Goal: Task Accomplishment & Management: Manage account settings

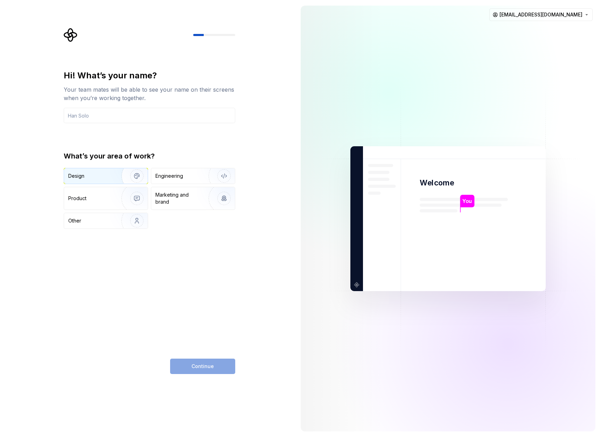
click at [124, 177] on img "button" at bounding box center [132, 176] width 45 height 47
click at [185, 367] on div "Continue" at bounding box center [202, 366] width 65 height 15
click at [185, 107] on div "Hi! What’s your name? Your team mates will be able to see your name on their sc…" at bounding box center [149, 96] width 171 height 53
click at [184, 110] on input "text" at bounding box center [149, 115] width 171 height 15
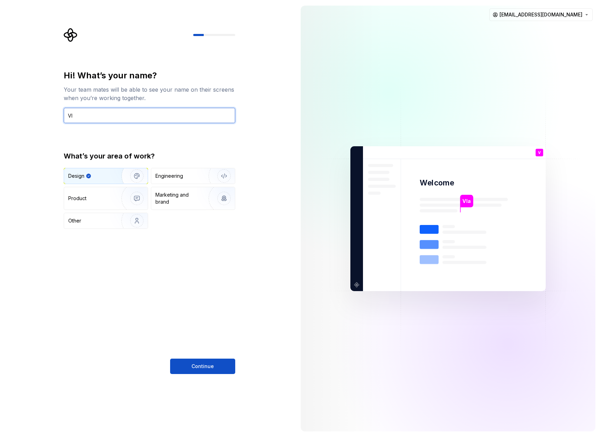
type input "V"
type input "Vlada"
click at [220, 363] on button "Continue" at bounding box center [202, 366] width 65 height 15
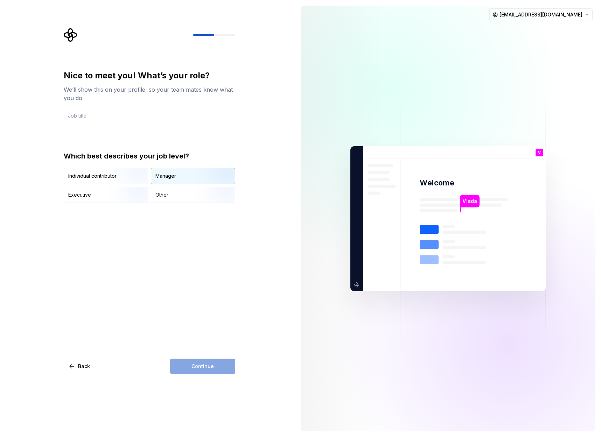
click at [171, 178] on div "Manager" at bounding box center [165, 176] width 21 height 7
click at [108, 206] on div "Nice to meet you! What’s your role? We’ll show this on your profile, so your te…" at bounding box center [149, 222] width 171 height 304
click at [107, 198] on div "Executive" at bounding box center [106, 194] width 84 height 15
click at [175, 177] on div "Manager" at bounding box center [165, 176] width 21 height 7
click at [151, 120] on input "text" at bounding box center [149, 115] width 171 height 15
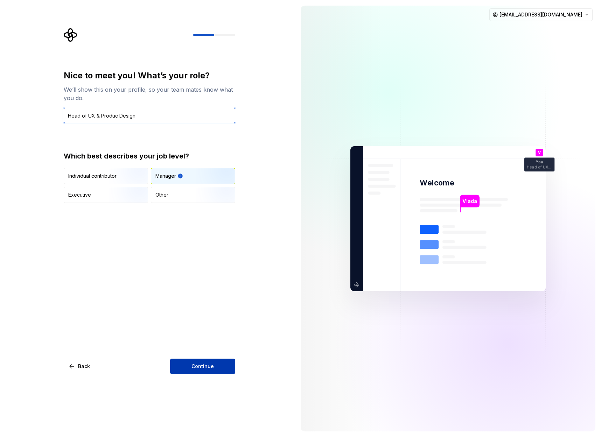
type input "Head of UX & Produc Design"
click at [198, 365] on span "Continue" at bounding box center [202, 366] width 22 height 7
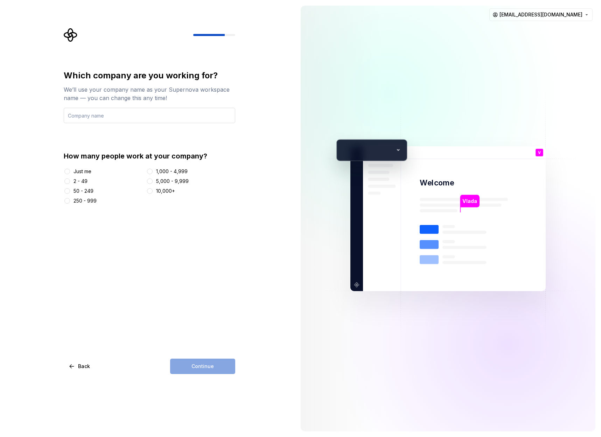
click at [177, 111] on input "text" at bounding box center [149, 115] width 171 height 15
type input "C"
click at [79, 363] on span "Back" at bounding box center [84, 366] width 12 height 7
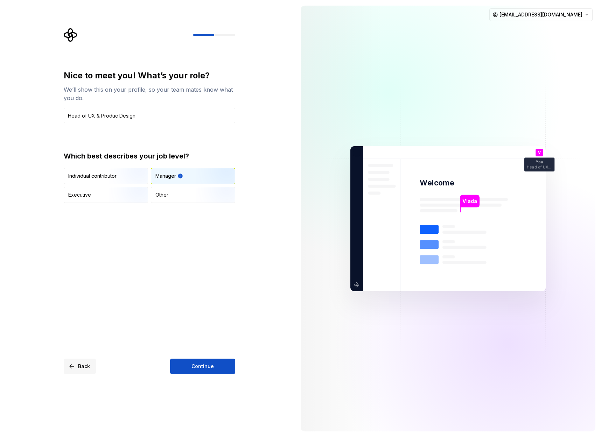
click at [83, 363] on span "Back" at bounding box center [84, 366] width 12 height 7
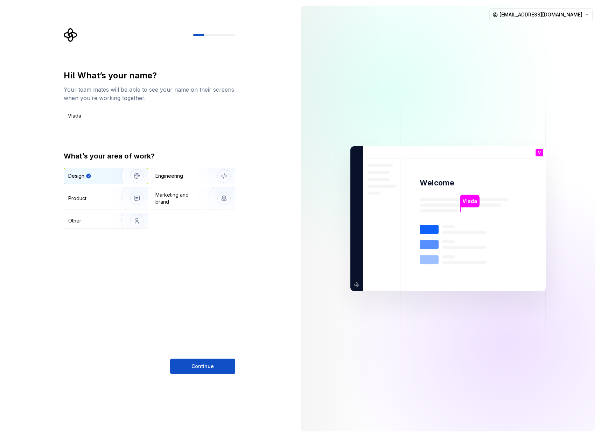
click at [83, 363] on div "Continue" at bounding box center [149, 366] width 171 height 15
click at [128, 118] on input "Vlada" at bounding box center [149, 115] width 171 height 15
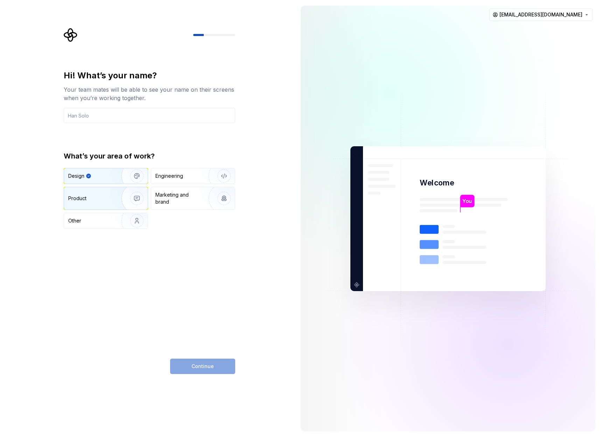
click at [126, 194] on img "button" at bounding box center [132, 198] width 45 height 47
click at [141, 175] on img "button" at bounding box center [132, 176] width 45 height 47
click at [133, 119] on input "text" at bounding box center [149, 115] width 171 height 15
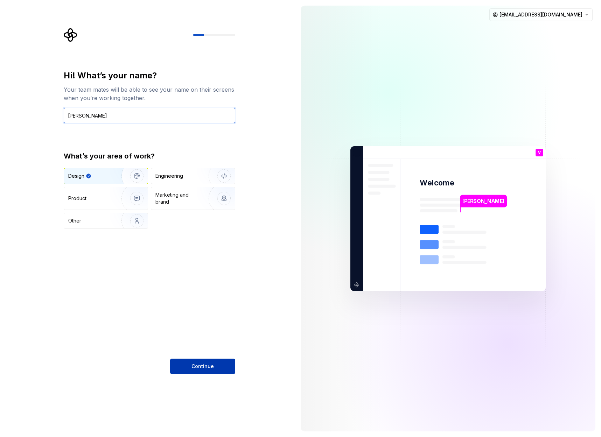
type input "[PERSON_NAME]"
click at [201, 370] on span "Continue" at bounding box center [202, 366] width 22 height 7
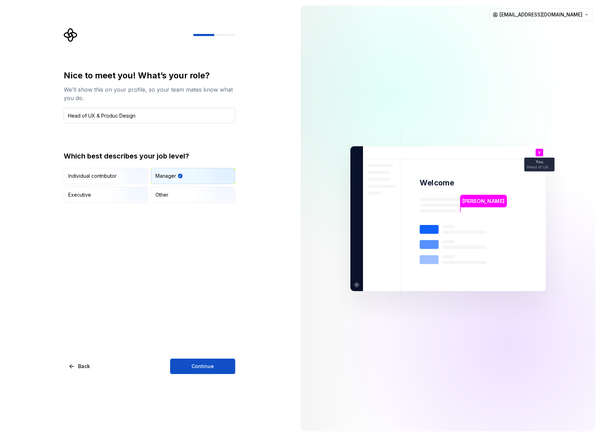
drag, startPoint x: 132, startPoint y: 107, endPoint x: 120, endPoint y: 115, distance: 14.5
click at [132, 108] on div "Nice to meet you! What’s your role? We’ll show this on your profile, so your te…" at bounding box center [149, 96] width 171 height 53
click at [95, 118] on input "Head of UX & Produc Design" at bounding box center [149, 115] width 171 height 15
click at [96, 118] on input "Head of UX & Produc Design" at bounding box center [149, 115] width 171 height 15
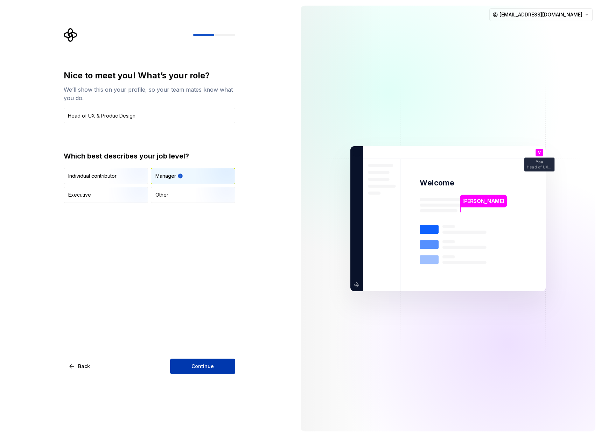
click at [217, 362] on button "Continue" at bounding box center [202, 366] width 65 height 15
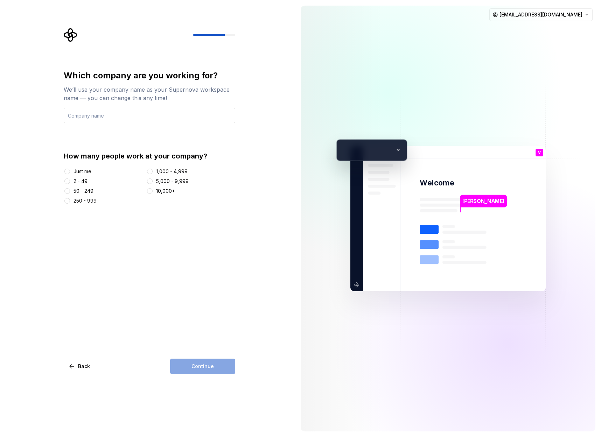
click at [87, 114] on input "text" at bounding box center [149, 115] width 171 height 15
type input "Candeno"
click at [78, 171] on div "Just me" at bounding box center [82, 171] width 18 height 7
click at [70, 171] on button "Just me" at bounding box center [67, 172] width 6 height 6
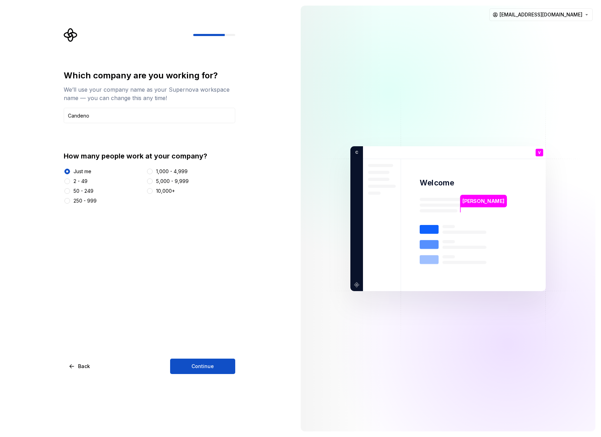
click at [80, 176] on div "Just me 2 - 49 50 - 249 250 - 999 1,000 - 4,999 5,000 - 9,999 10,000+" at bounding box center [149, 186] width 171 height 36
click at [80, 178] on div "2 - 49" at bounding box center [80, 181] width 14 height 7
click at [70, 178] on button "2 - 49" at bounding box center [67, 181] width 6 height 6
click at [201, 365] on span "Continue" at bounding box center [202, 366] width 22 height 7
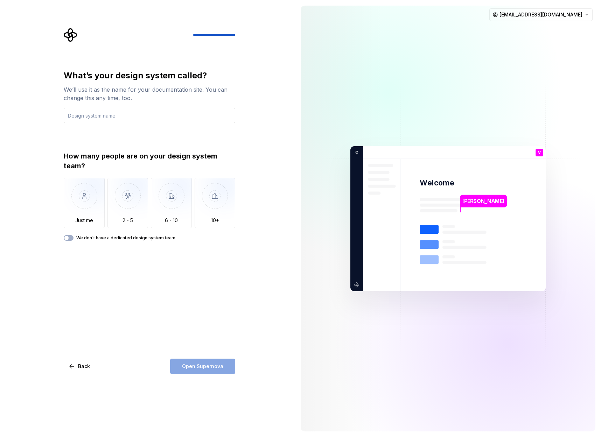
click at [99, 120] on input "text" at bounding box center [149, 115] width 171 height 15
click at [127, 111] on input "text" at bounding box center [149, 115] width 171 height 15
type input "X"
click at [109, 118] on input "Candenos Designsystem" at bounding box center [149, 115] width 171 height 15
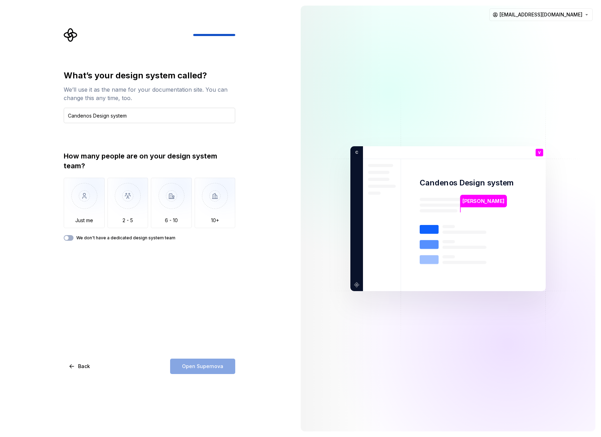
click at [92, 116] on input "Candenos Design system" at bounding box center [149, 115] width 171 height 15
type input "Candeno Design system"
click at [131, 196] on img "button" at bounding box center [127, 201] width 41 height 47
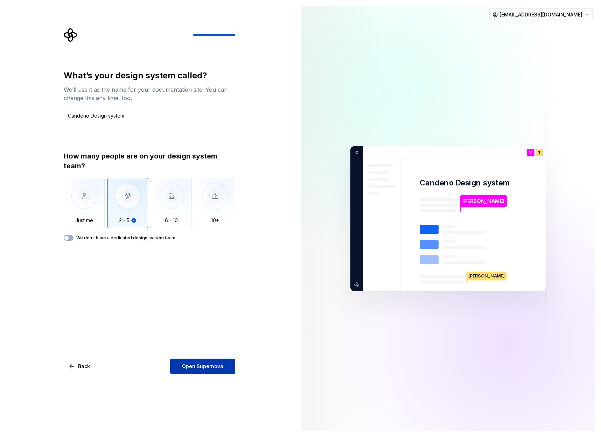
click at [213, 368] on span "Open Supernova" at bounding box center [202, 366] width 41 height 7
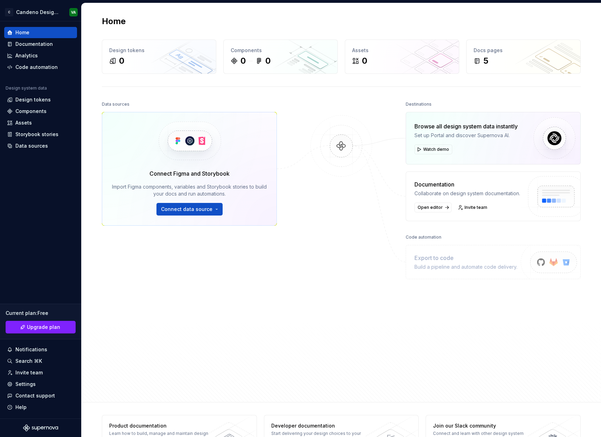
scroll to position [1, 0]
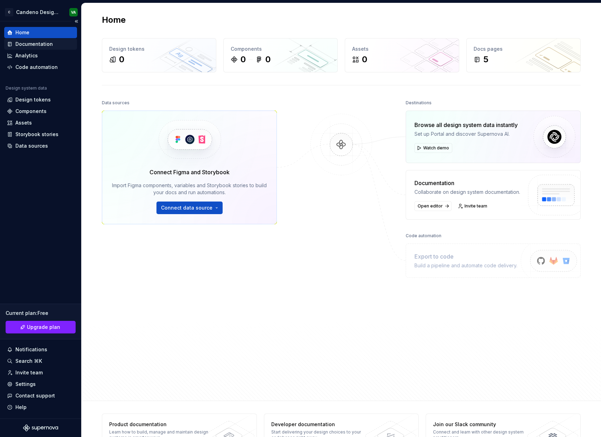
click at [47, 44] on div "Documentation" at bounding box center [33, 44] width 37 height 7
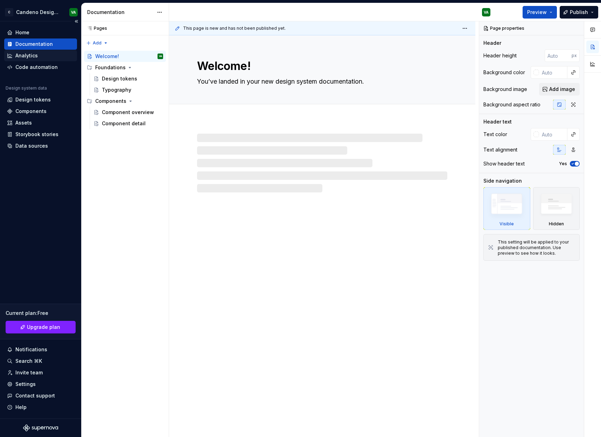
click at [50, 61] on div "Analytics" at bounding box center [40, 55] width 73 height 11
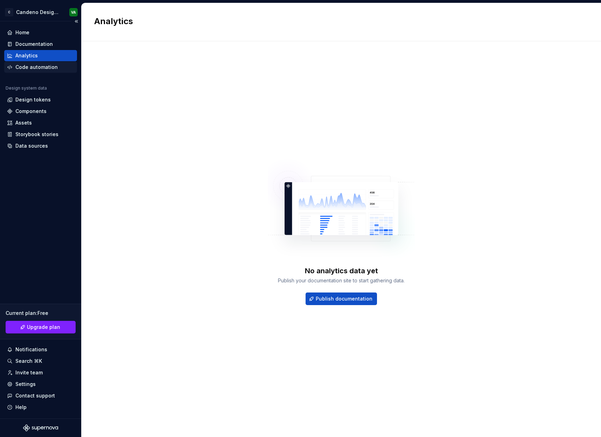
click at [47, 65] on div "Code automation" at bounding box center [36, 67] width 42 height 7
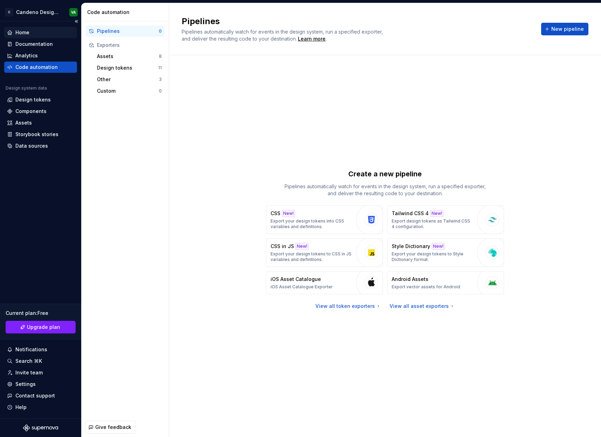
click at [42, 36] on div "Home" at bounding box center [40, 32] width 73 height 11
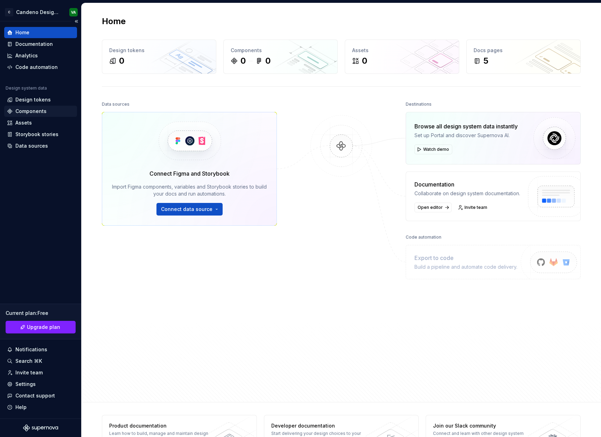
click at [36, 108] on div "Components" at bounding box center [30, 111] width 31 height 7
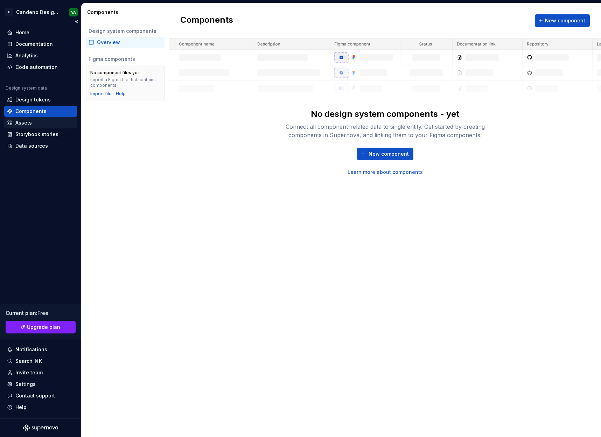
click at [34, 120] on div "Assets" at bounding box center [40, 122] width 67 height 7
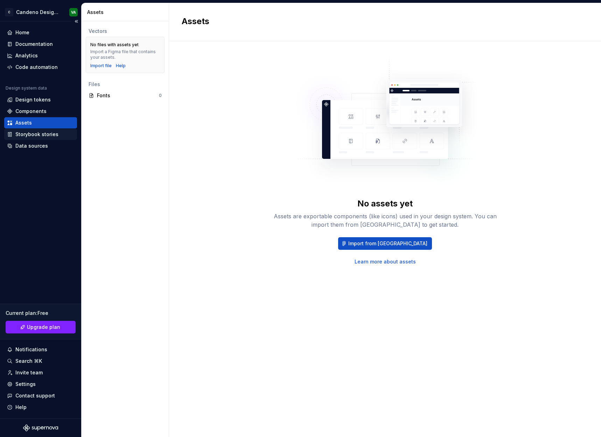
click at [43, 138] on div "Storybook stories" at bounding box center [36, 134] width 43 height 7
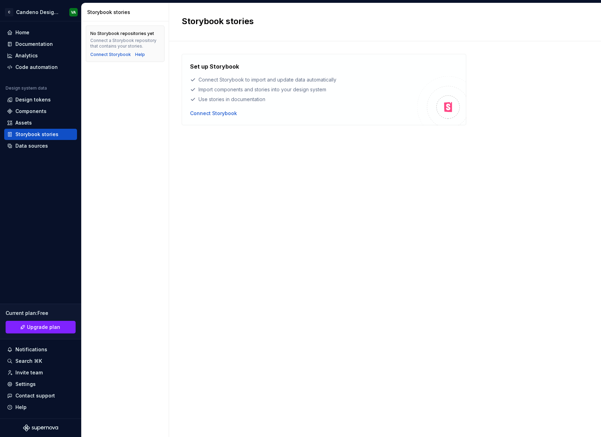
click at [237, 101] on div "Use stories in documentation" at bounding box center [303, 99] width 227 height 7
click at [42, 143] on div "Data sources" at bounding box center [31, 145] width 33 height 7
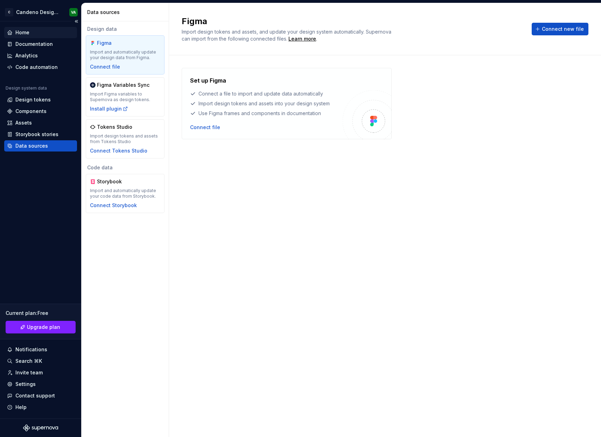
click at [37, 34] on div "Home" at bounding box center [40, 32] width 67 height 7
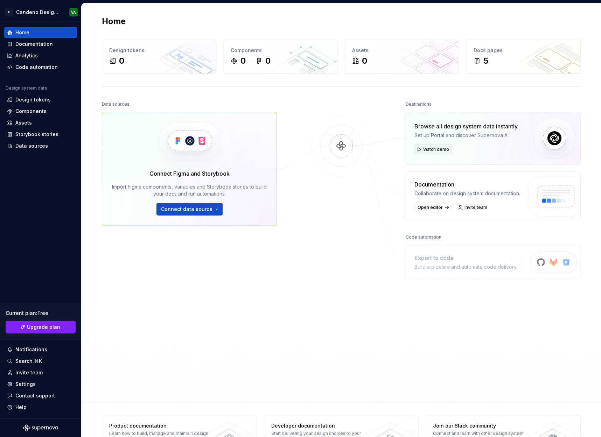
click at [435, 146] on button "Watch demo" at bounding box center [433, 150] width 38 height 10
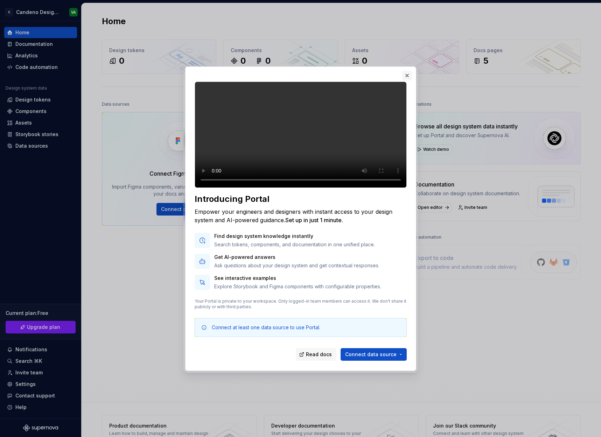
click at [407, 71] on button "button" at bounding box center [407, 76] width 10 height 10
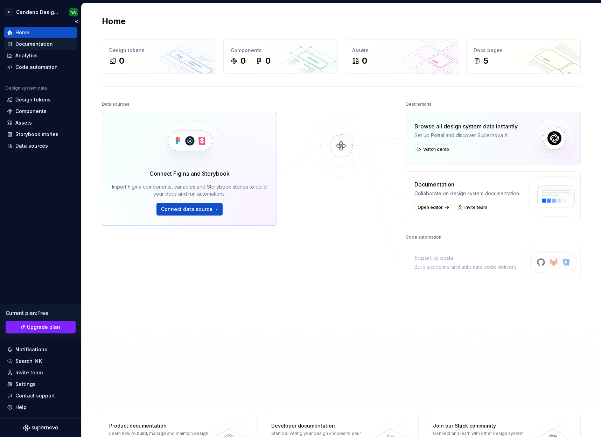
click at [55, 46] on div "Documentation" at bounding box center [40, 44] width 67 height 7
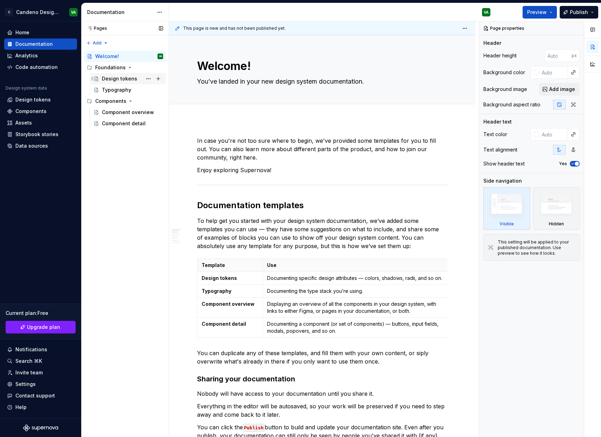
click at [130, 81] on div "Design tokens" at bounding box center [119, 78] width 35 height 7
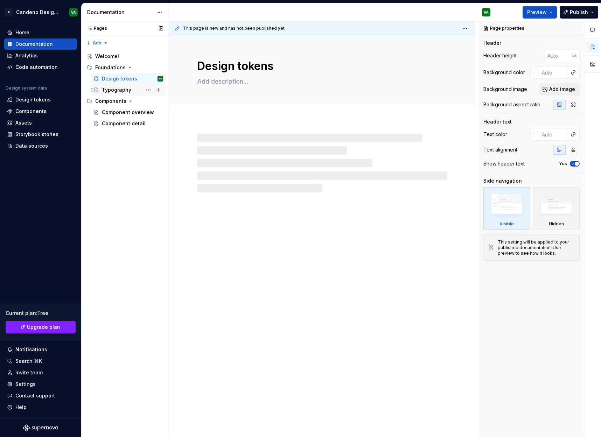
click at [125, 92] on div "Typography" at bounding box center [116, 89] width 29 height 7
click at [122, 107] on div "Component overview" at bounding box center [132, 112] width 61 height 10
click at [120, 124] on div "Component detail" at bounding box center [122, 123] width 40 height 7
click at [110, 81] on div "Design tokens" at bounding box center [119, 78] width 35 height 7
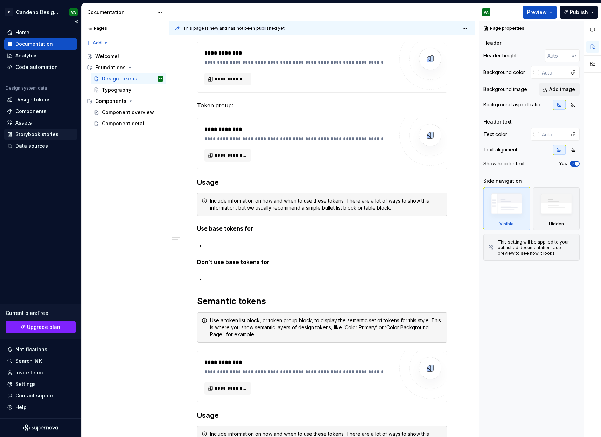
scroll to position [204, 0]
click at [51, 134] on div "Storybook stories" at bounding box center [36, 134] width 43 height 7
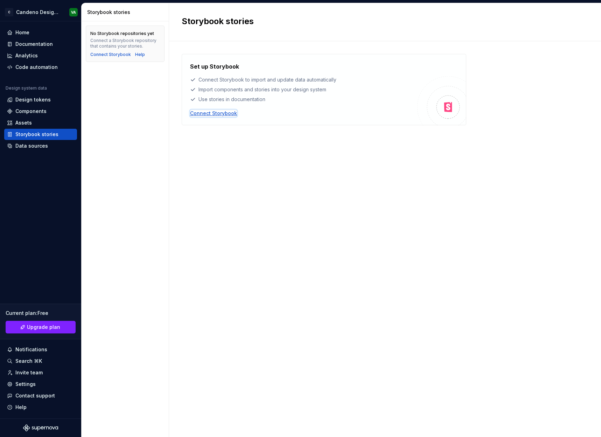
click at [219, 112] on div "Connect Storybook" at bounding box center [213, 113] width 47 height 7
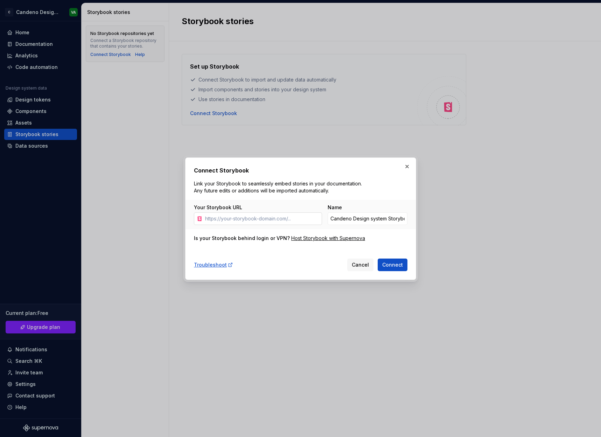
click at [244, 218] on input "Your Storybook URL" at bounding box center [262, 218] width 120 height 13
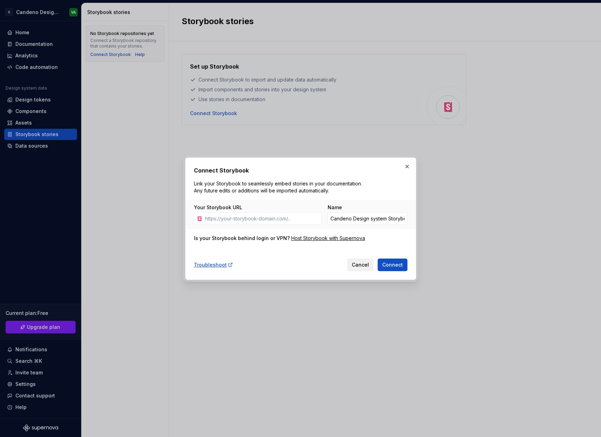
click at [356, 263] on span "Cancel" at bounding box center [360, 264] width 17 height 7
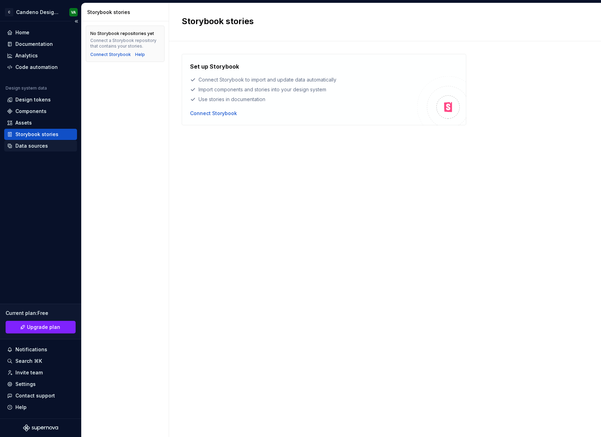
click at [34, 146] on div "Data sources" at bounding box center [31, 145] width 33 height 7
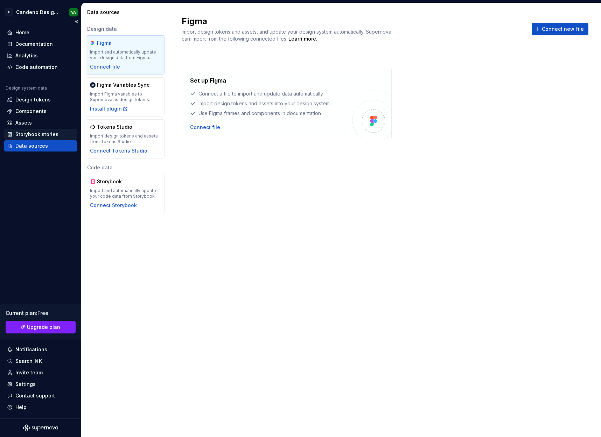
click at [38, 136] on div "Storybook stories" at bounding box center [36, 134] width 43 height 7
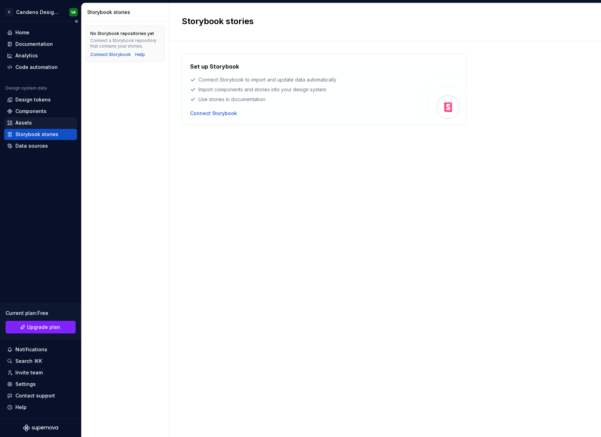
click at [41, 127] on div "Assets" at bounding box center [40, 122] width 73 height 11
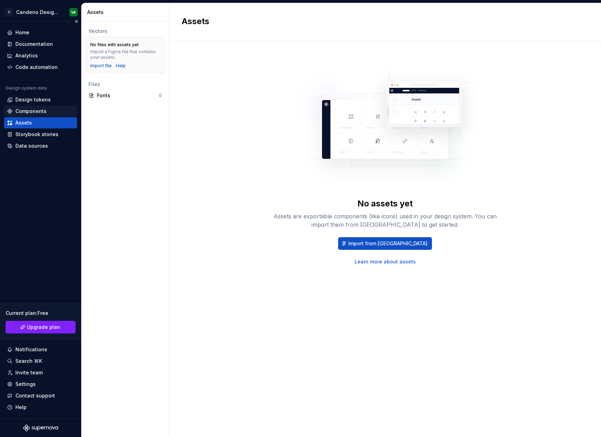
click at [42, 113] on div "Components" at bounding box center [30, 111] width 31 height 7
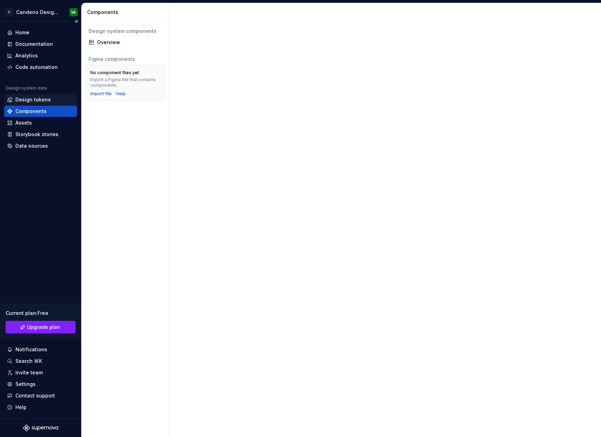
click at [50, 102] on div "Design tokens" at bounding box center [40, 99] width 67 height 7
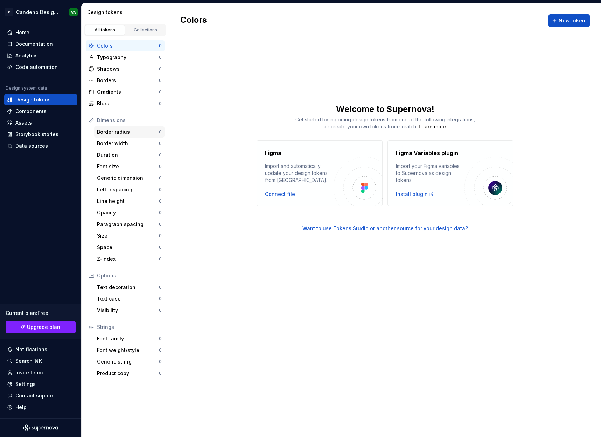
click at [126, 134] on div "Border radius" at bounding box center [128, 131] width 62 height 7
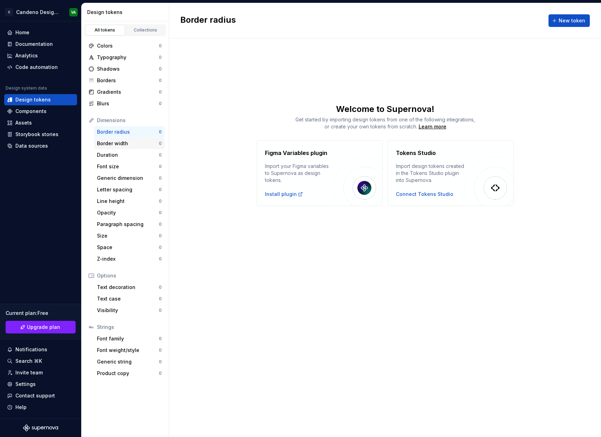
click at [125, 141] on div "Border width" at bounding box center [128, 143] width 62 height 7
click at [122, 153] on div "Duration" at bounding box center [128, 155] width 62 height 7
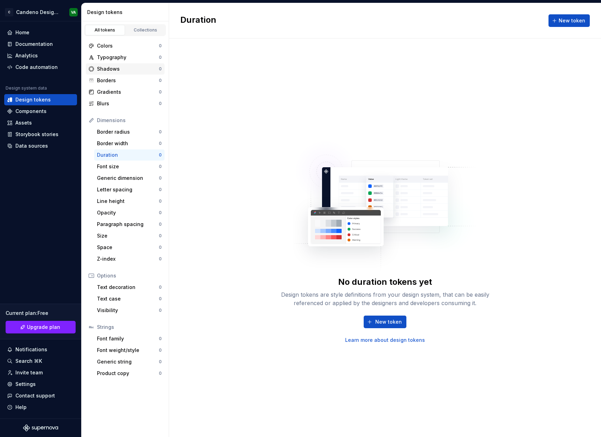
click at [121, 66] on div "Shadows" at bounding box center [128, 68] width 62 height 7
click at [121, 57] on div "Typography" at bounding box center [128, 57] width 62 height 7
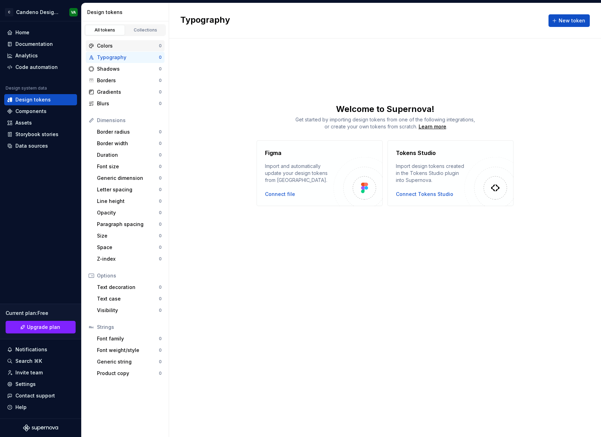
click at [126, 42] on div "Colors" at bounding box center [128, 45] width 62 height 7
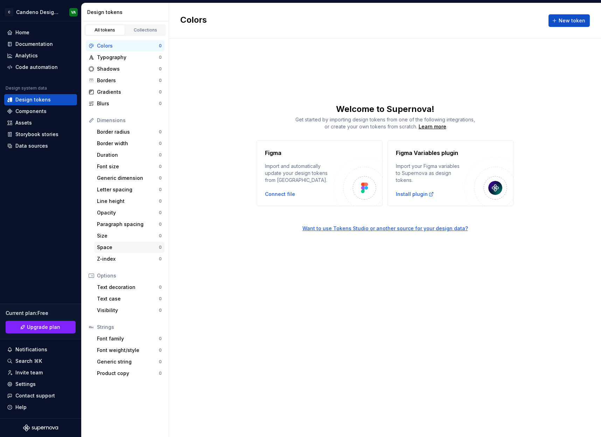
click at [129, 242] on div "Space 0" at bounding box center [129, 247] width 70 height 11
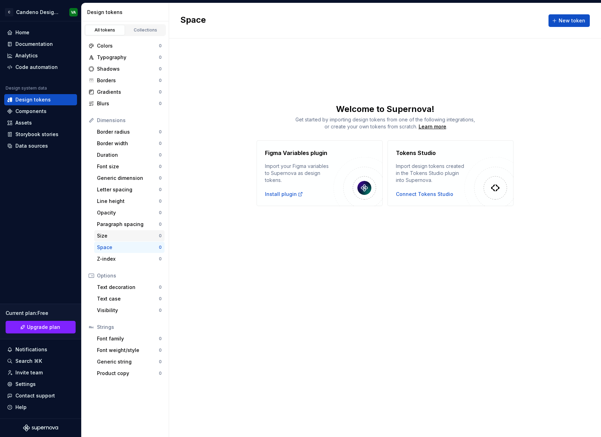
click at [127, 237] on div "Size" at bounding box center [128, 235] width 62 height 7
click at [124, 227] on div "Paragraph spacing" at bounding box center [128, 224] width 62 height 7
click at [122, 203] on div "Line height" at bounding box center [128, 201] width 62 height 7
click at [123, 191] on div "Letter spacing" at bounding box center [128, 189] width 62 height 7
click at [122, 169] on div "Font size" at bounding box center [128, 166] width 62 height 7
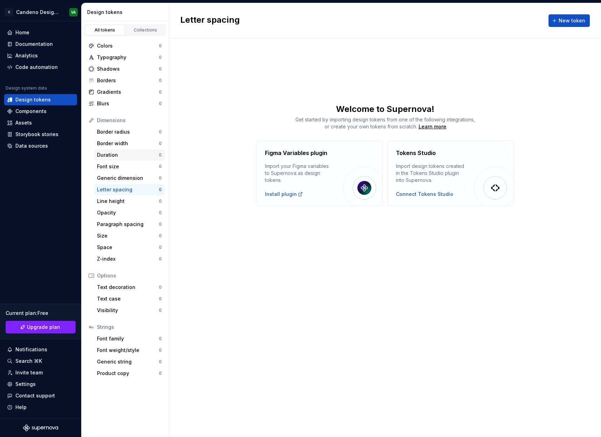
click at [121, 152] on div "Duration" at bounding box center [128, 155] width 62 height 7
click at [121, 140] on div "Border width" at bounding box center [128, 143] width 62 height 7
click at [120, 128] on div "Border radius" at bounding box center [128, 131] width 62 height 7
click at [61, 30] on div "Home" at bounding box center [40, 32] width 67 height 7
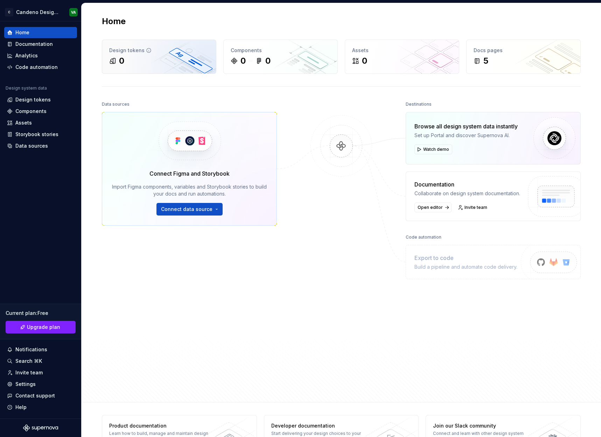
click at [173, 59] on div "0" at bounding box center [159, 60] width 100 height 11
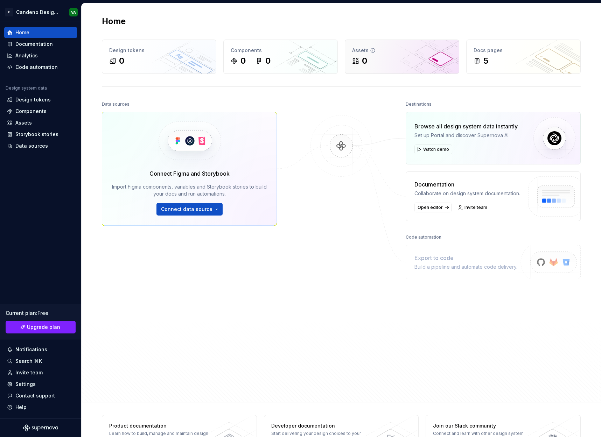
click at [363, 58] on div "0" at bounding box center [364, 60] width 5 height 11
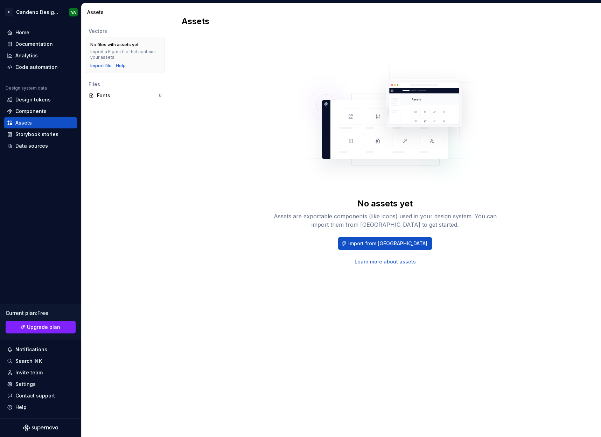
click at [381, 223] on div "Assets are exportable components (like icons) used in your design system. You c…" at bounding box center [385, 220] width 224 height 17
click at [389, 229] on div "No assets yet Assets are exportable components (like icons) used in your design…" at bounding box center [385, 231] width 224 height 67
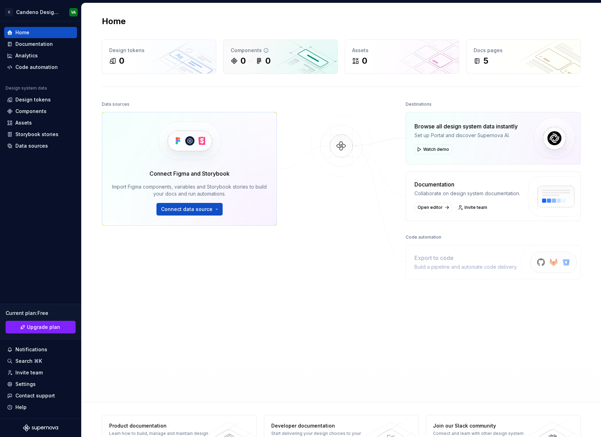
click at [236, 56] on div "0" at bounding box center [238, 60] width 15 height 11
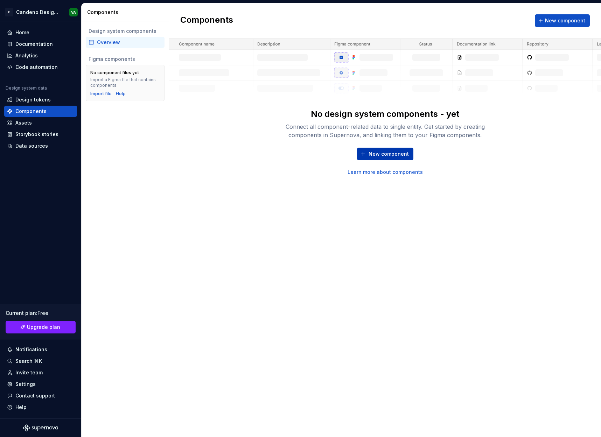
click at [398, 159] on button "New component" at bounding box center [385, 154] width 56 height 13
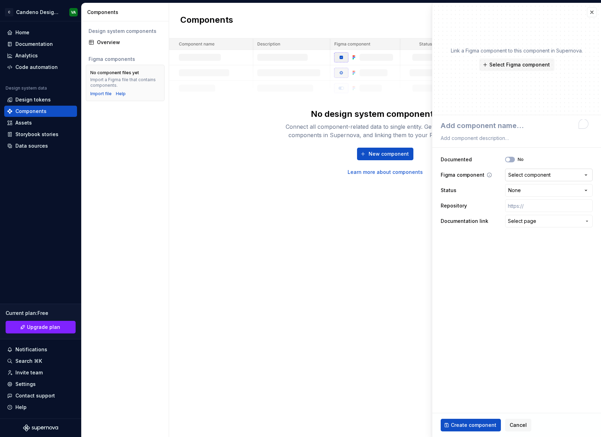
click at [514, 171] on div "Select component" at bounding box center [529, 174] width 42 height 7
click at [516, 173] on html "**********" at bounding box center [300, 218] width 601 height 437
click at [494, 66] on span "Select Figma component" at bounding box center [519, 64] width 61 height 7
click at [382, 122] on div "Connect all component-related data to single entity. Get started by creating co…" at bounding box center [385, 130] width 224 height 17
click at [473, 214] on div "**********" at bounding box center [517, 190] width 152 height 77
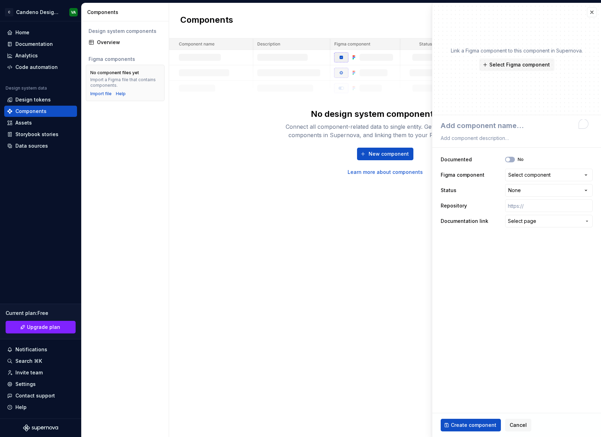
click at [516, 223] on span "Select page" at bounding box center [522, 221] width 28 height 7
click at [522, 203] on html "**********" at bounding box center [300, 218] width 601 height 437
click at [522, 191] on html "**********" at bounding box center [300, 218] width 601 height 437
click at [521, 189] on html "**********" at bounding box center [300, 218] width 601 height 437
click at [524, 176] on div "Select component" at bounding box center [529, 174] width 42 height 7
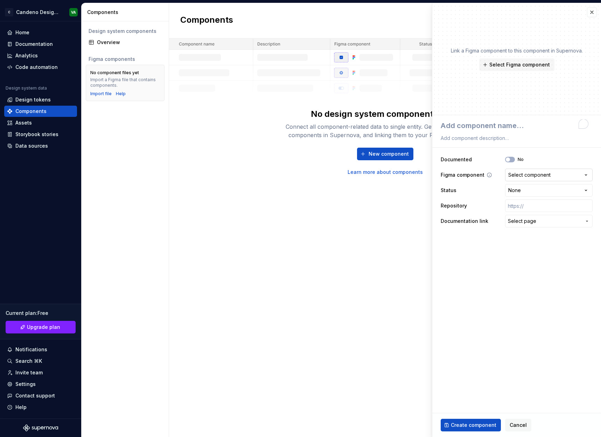
click at [524, 176] on html "**********" at bounding box center [300, 218] width 601 height 437
click at [593, 15] on button "button" at bounding box center [592, 12] width 10 height 10
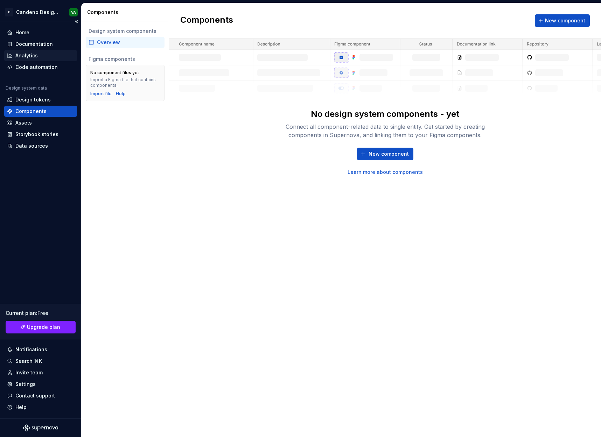
click at [26, 53] on div "Analytics" at bounding box center [26, 55] width 22 height 7
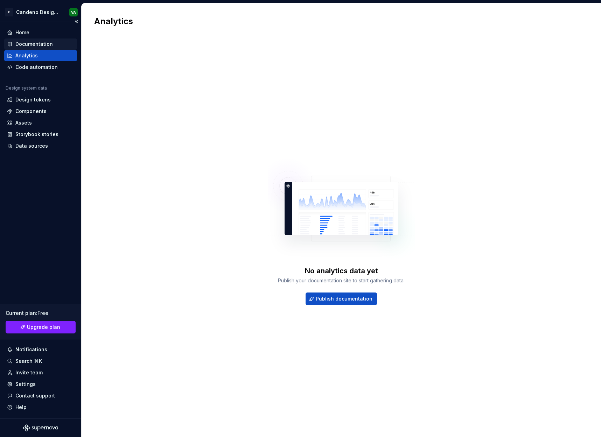
click at [28, 47] on div "Documentation" at bounding box center [33, 44] width 37 height 7
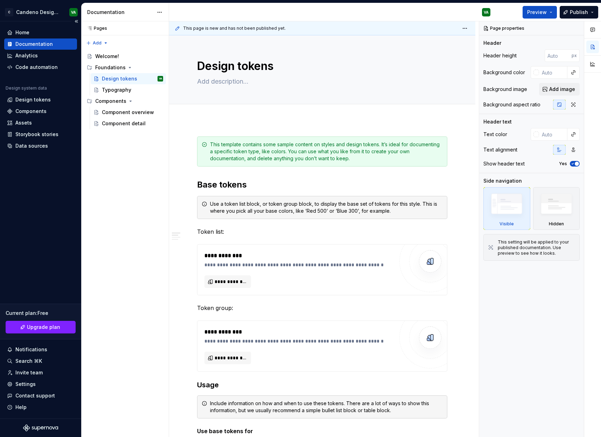
click at [29, 40] on div "Documentation" at bounding box center [40, 43] width 73 height 11
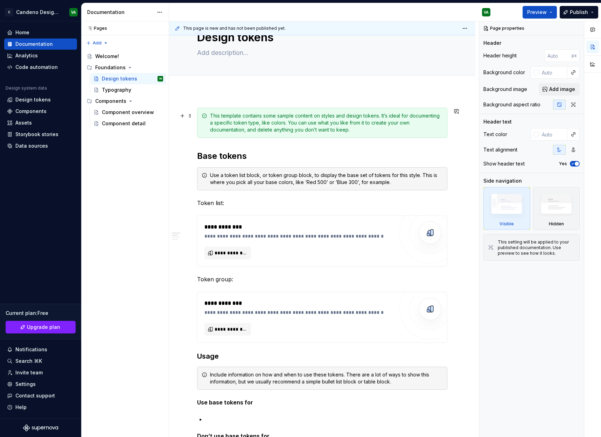
scroll to position [57, 0]
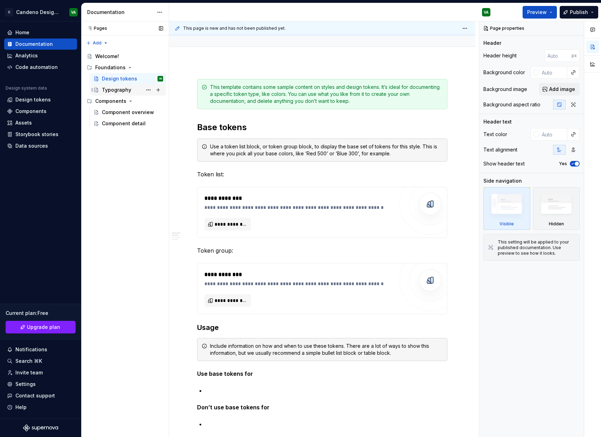
click at [115, 91] on div "Typography" at bounding box center [116, 89] width 29 height 7
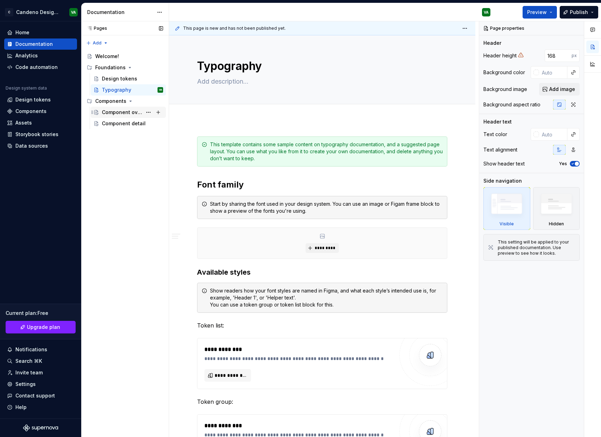
click at [124, 114] on div "Component overview" at bounding box center [122, 112] width 40 height 7
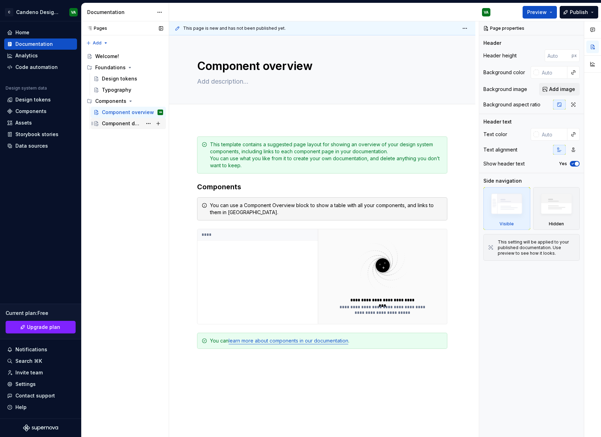
click at [126, 122] on div "Component detail" at bounding box center [122, 123] width 40 height 7
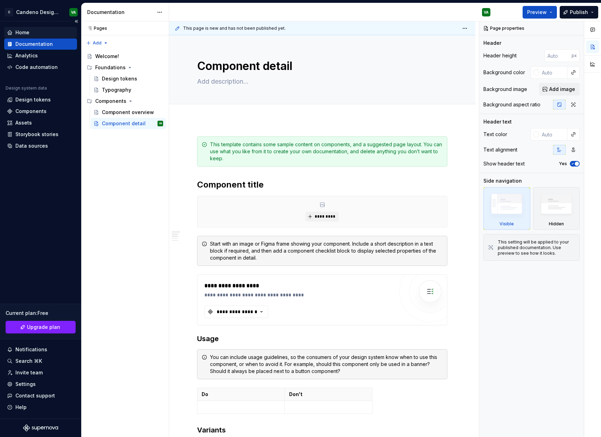
click at [27, 34] on div "Home" at bounding box center [22, 32] width 14 height 7
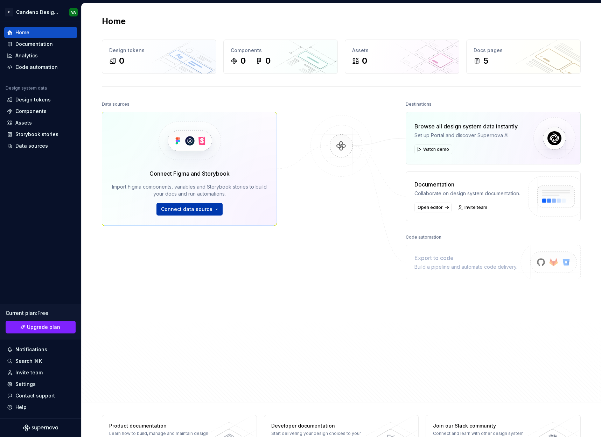
click at [194, 210] on span "Connect data source" at bounding box center [186, 209] width 51 height 7
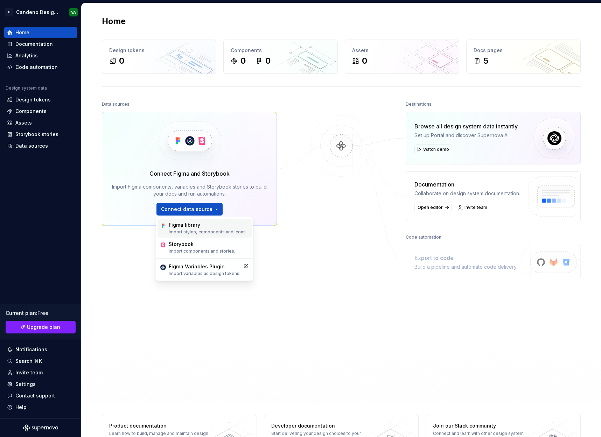
click at [202, 227] on div "Figma library" at bounding box center [208, 225] width 78 height 7
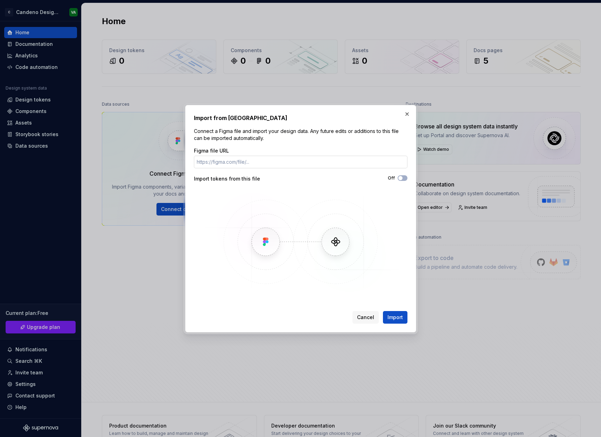
click at [229, 161] on input "Figma file URL" at bounding box center [300, 162] width 213 height 13
drag, startPoint x: 266, startPoint y: 244, endPoint x: 263, endPoint y: 241, distance: 4.0
click at [265, 244] on img at bounding box center [300, 241] width 203 height 105
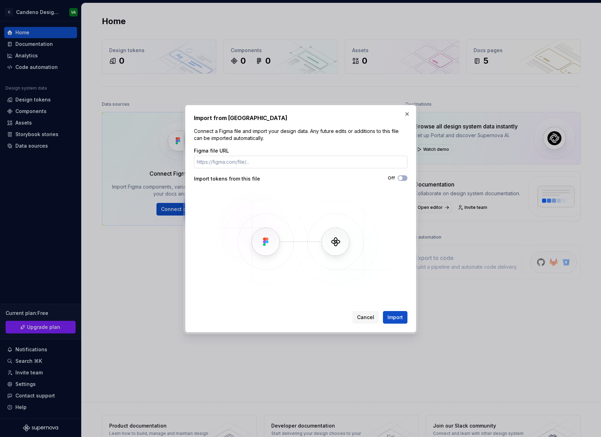
click at [267, 164] on input "Figma file URL" at bounding box center [300, 162] width 213 height 13
click at [406, 111] on button "button" at bounding box center [407, 114] width 10 height 10
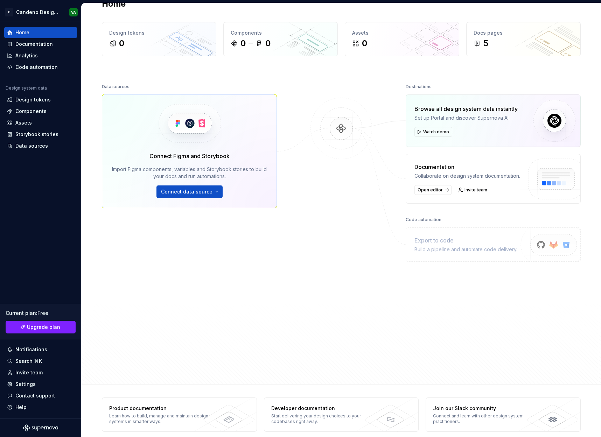
scroll to position [25, 0]
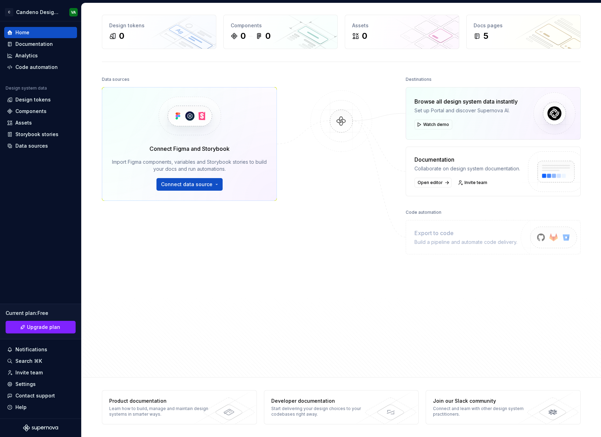
click at [182, 366] on div "Home Design tokens 0 Components 0 0 Assets 0 Docs pages 5 Data sources Connect …" at bounding box center [341, 177] width 504 height 399
click at [191, 406] on div "Learn how to build, manage and maintain design systems in smarter ways." at bounding box center [160, 411] width 102 height 11
click at [441, 398] on div "Join our Slack community" at bounding box center [484, 401] width 102 height 7
click at [334, 118] on img at bounding box center [341, 128] width 68 height 76
click at [31, 384] on div "Settings" at bounding box center [25, 384] width 20 height 7
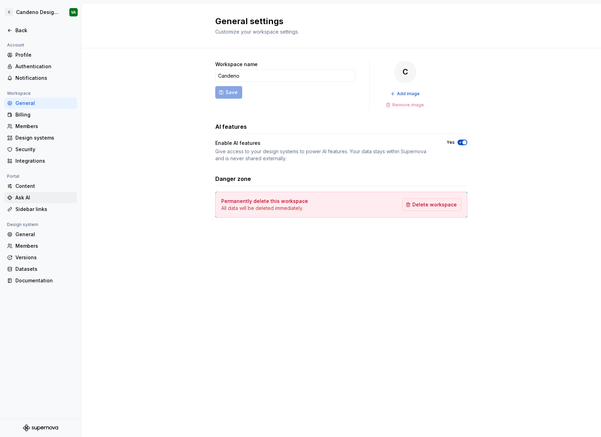
click at [50, 195] on div "Ask AI" at bounding box center [44, 197] width 59 height 7
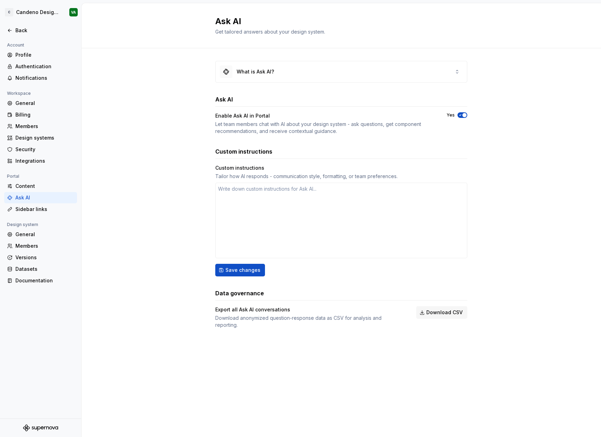
click at [271, 129] on div "Let team members chat with AI about your design system - ask questions, get com…" at bounding box center [324, 128] width 219 height 14
click at [276, 163] on div "Custom instructions Custom instructions Tailor how AI responds - communication …" at bounding box center [341, 211] width 252 height 129
click at [233, 184] on textarea at bounding box center [341, 221] width 252 height 76
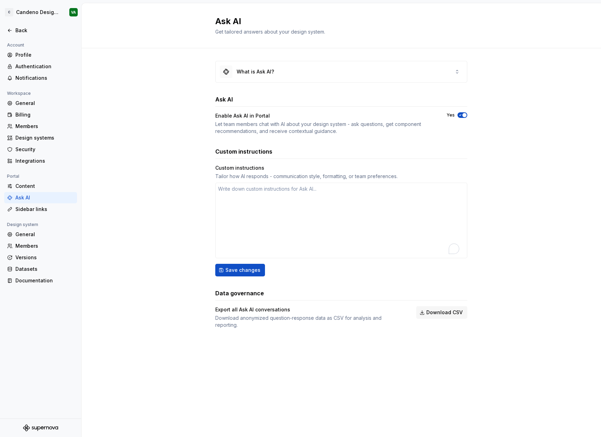
click at [233, 177] on div "Tailor how AI responds - communication style, formatting, or team preferences." at bounding box center [341, 176] width 252 height 7
click at [234, 176] on div "Tailor how AI responds - communication style, formatting, or team preferences." at bounding box center [341, 176] width 252 height 7
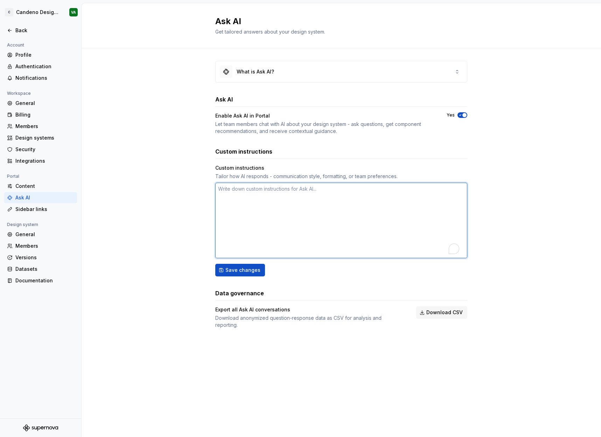
click at [260, 192] on textarea "To enrich screen reader interactions, please activate Accessibility in Grammarl…" at bounding box center [341, 221] width 252 height 76
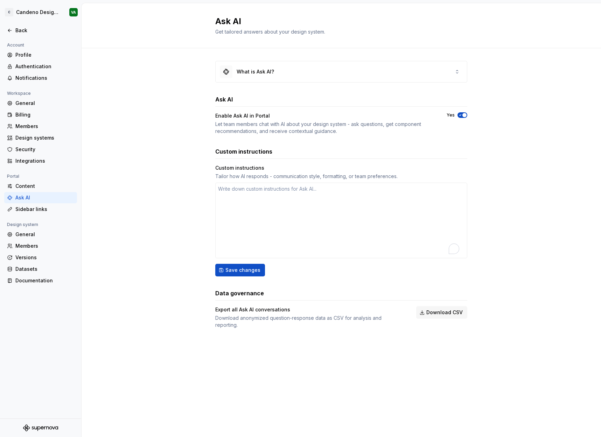
click at [211, 257] on div "What is Ask AI? Ask AI Enable Ask AI in Portal Let team members chat with AI ab…" at bounding box center [341, 201] width 519 height 307
click at [47, 211] on div "Sidebar links" at bounding box center [44, 209] width 59 height 7
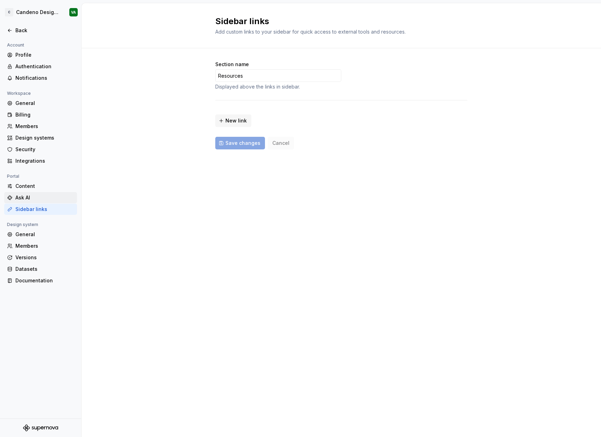
click at [48, 202] on div "Ask AI" at bounding box center [40, 197] width 73 height 11
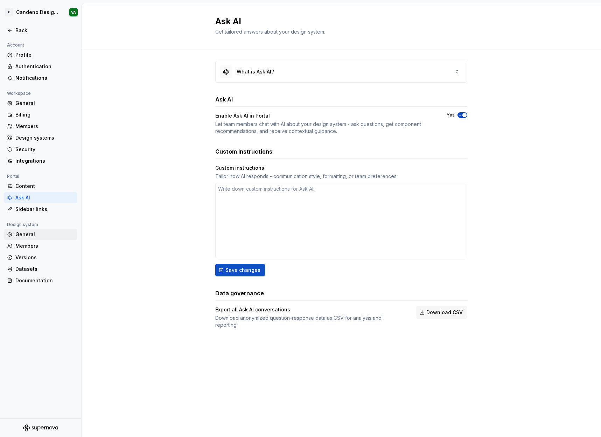
click at [43, 235] on div "General" at bounding box center [44, 234] width 59 height 7
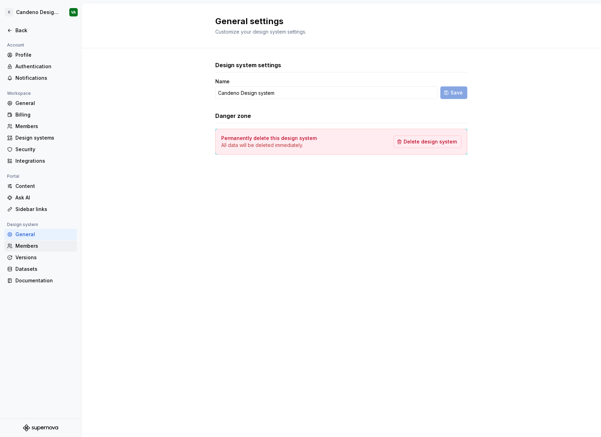
click at [40, 245] on div "Members" at bounding box center [44, 245] width 59 height 7
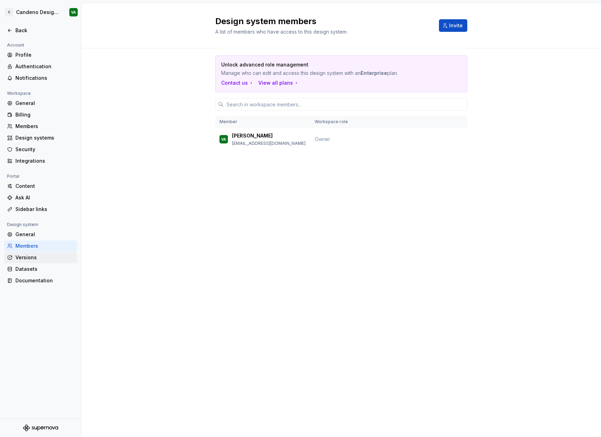
click at [45, 255] on div "Versions" at bounding box center [44, 257] width 59 height 7
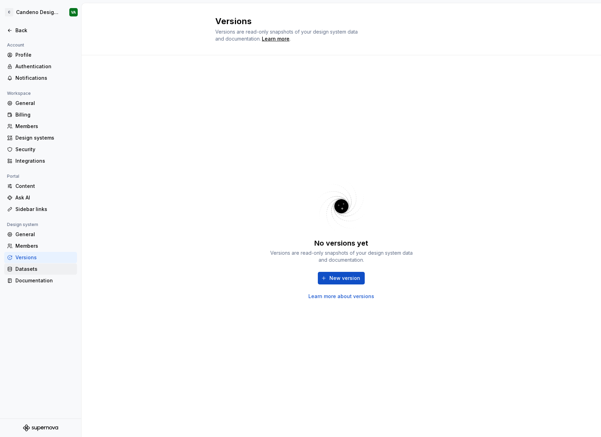
click at [45, 266] on div "Datasets" at bounding box center [44, 269] width 59 height 7
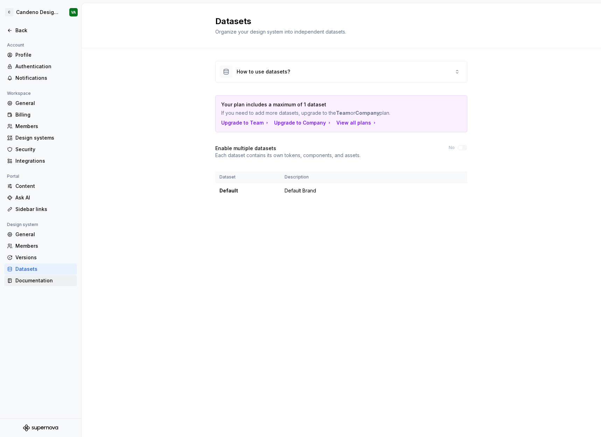
click at [44, 278] on div "Documentation" at bounding box center [44, 280] width 59 height 7
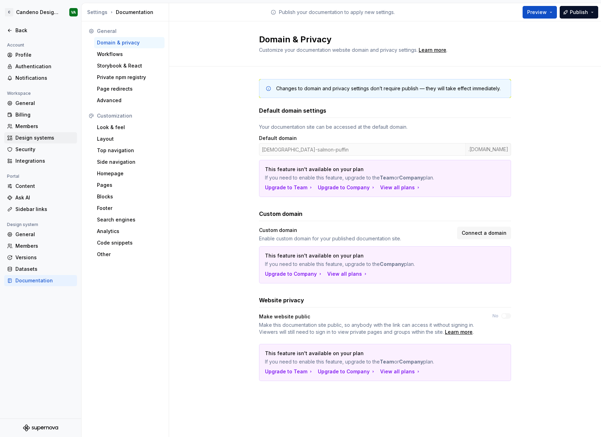
click at [31, 138] on div "Design systems" at bounding box center [44, 137] width 59 height 7
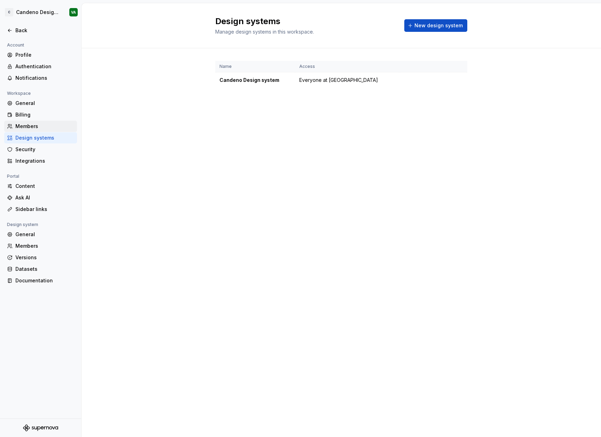
click at [35, 130] on div "Members" at bounding box center [40, 126] width 73 height 11
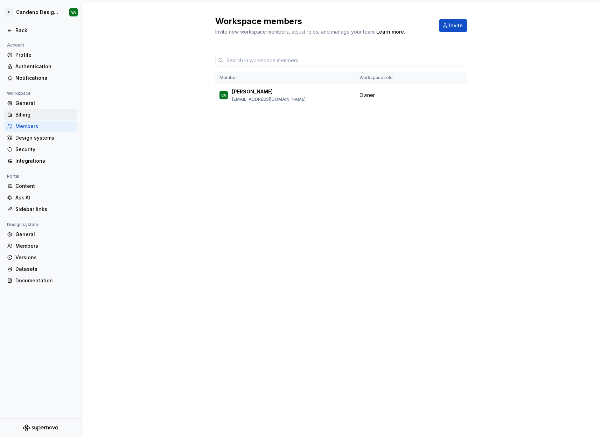
click at [40, 113] on div "Billing" at bounding box center [44, 114] width 59 height 7
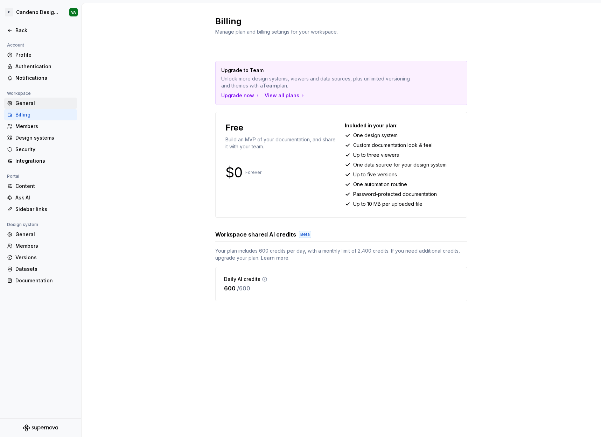
click at [43, 104] on div "General" at bounding box center [44, 103] width 59 height 7
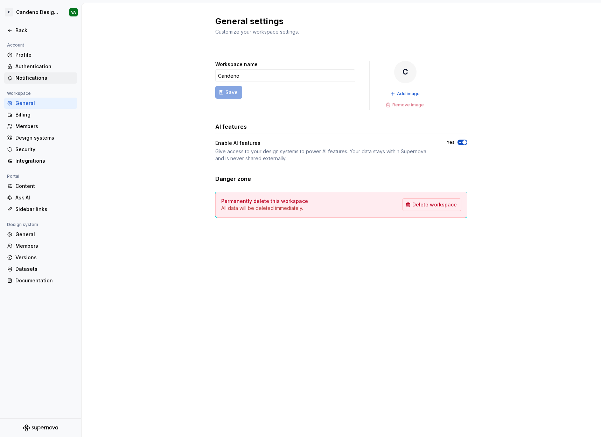
click at [44, 79] on div "Notifications" at bounding box center [44, 78] width 59 height 7
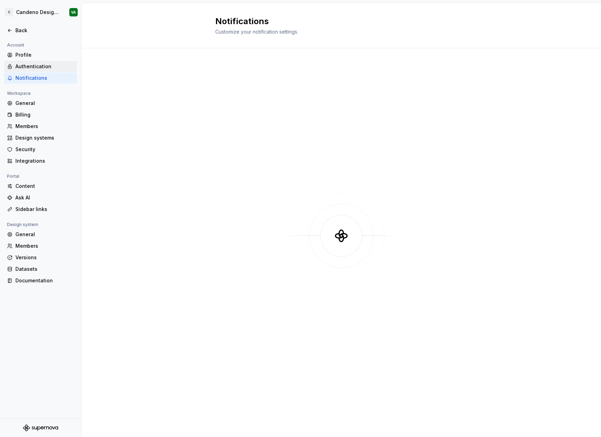
click at [50, 64] on div "Authentication" at bounding box center [44, 66] width 59 height 7
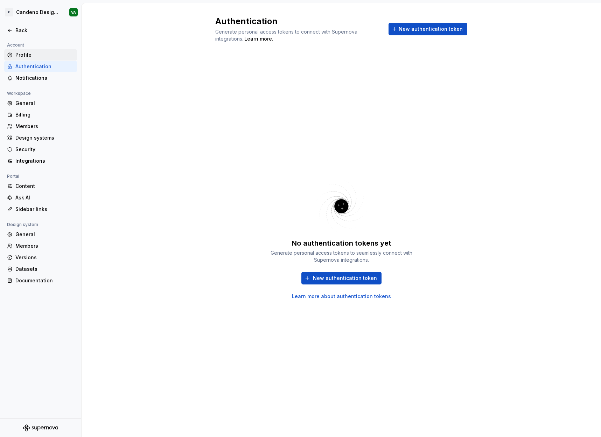
click at [52, 56] on div "Profile" at bounding box center [44, 54] width 59 height 7
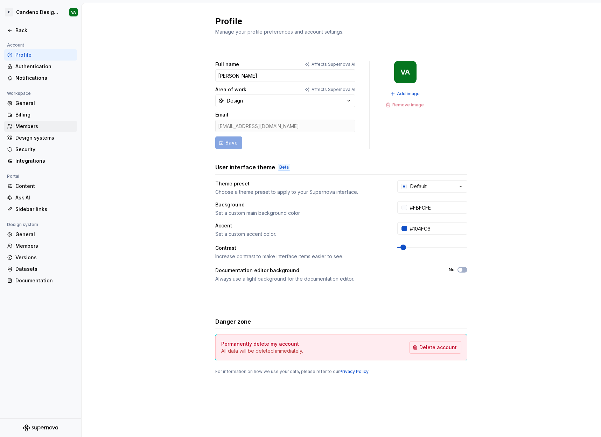
click at [33, 128] on div "Members" at bounding box center [44, 126] width 59 height 7
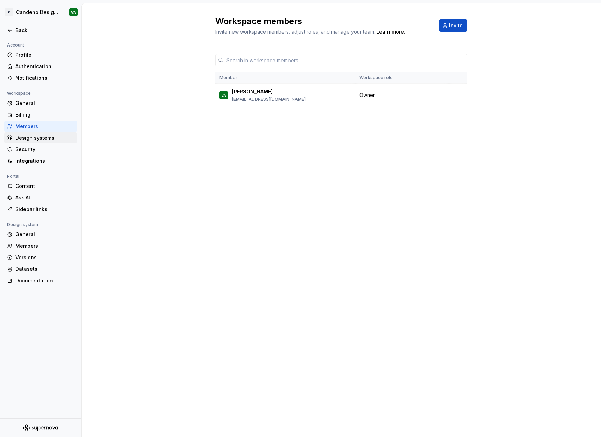
click at [37, 138] on div "Design systems" at bounding box center [44, 137] width 59 height 7
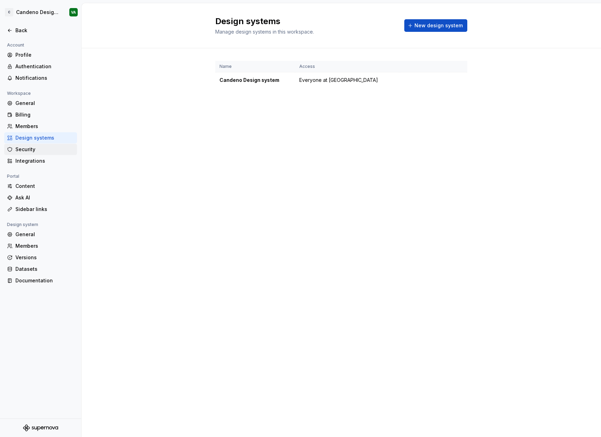
click at [39, 147] on div "Security" at bounding box center [44, 149] width 59 height 7
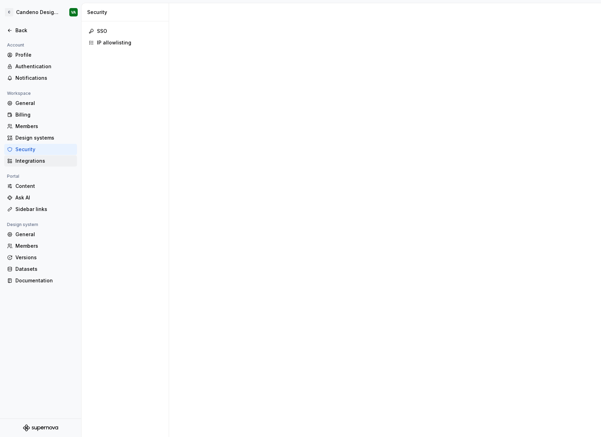
click at [43, 161] on div "Integrations" at bounding box center [44, 160] width 59 height 7
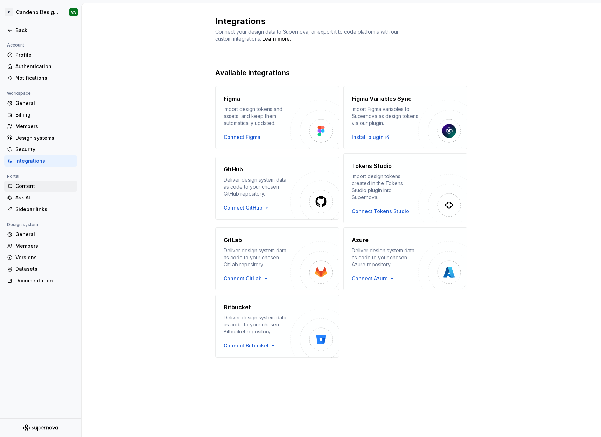
click at [22, 184] on div "Content" at bounding box center [44, 186] width 59 height 7
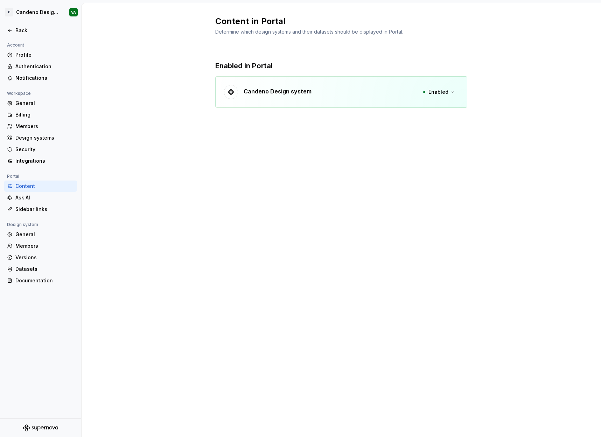
drag, startPoint x: 323, startPoint y: 94, endPoint x: 332, endPoint y: 96, distance: 9.2
click at [323, 94] on div "Candeno Design system Enabled" at bounding box center [341, 91] width 252 height 31
click at [439, 98] on button "Enabled" at bounding box center [438, 92] width 40 height 13
click at [23, 206] on div "Sidebar links" at bounding box center [44, 209] width 59 height 7
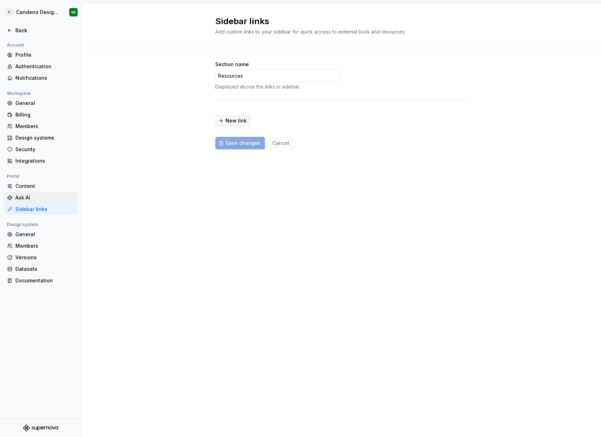
click at [28, 199] on div "Ask AI" at bounding box center [44, 197] width 59 height 7
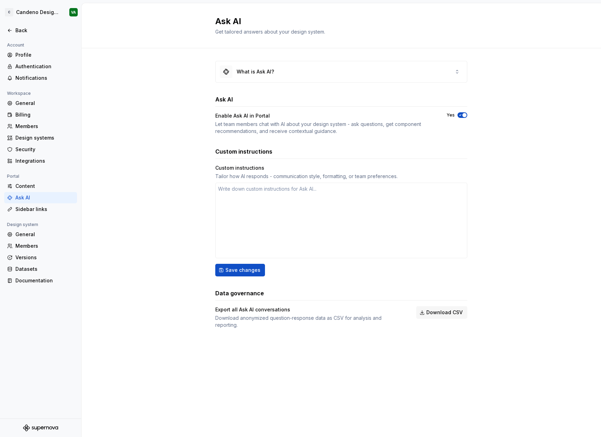
click at [293, 35] on div "Get tailored answers about your design system." at bounding box center [320, 31] width 210 height 7
click at [293, 34] on span "Get tailored answers about your design system." at bounding box center [270, 32] width 110 height 6
click at [288, 76] on div "What is Ask AI?" at bounding box center [341, 71] width 251 height 21
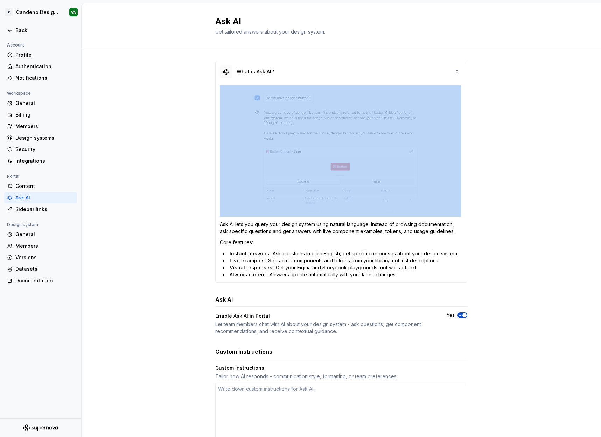
drag, startPoint x: 317, startPoint y: 77, endPoint x: 317, endPoint y: 90, distance: 12.9
click at [317, 90] on div "What is Ask AI? Ask AI lets you query your design system using natural language…" at bounding box center [341, 172] width 252 height 222
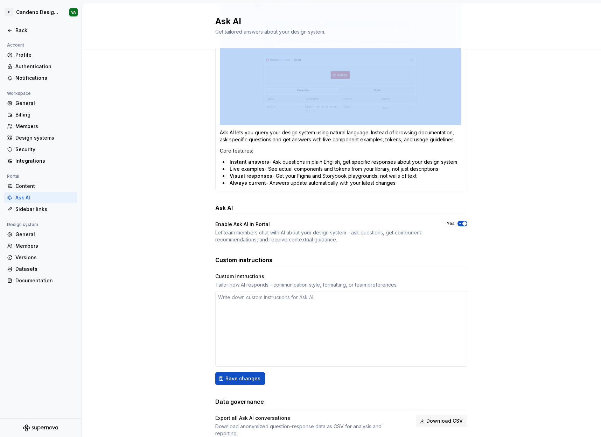
scroll to position [111, 0]
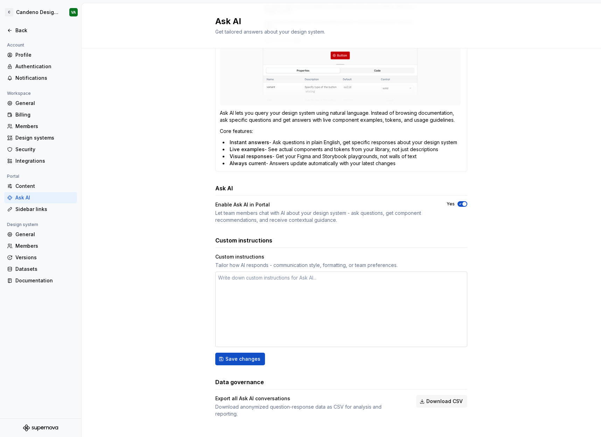
click at [302, 300] on textarea at bounding box center [341, 310] width 252 height 76
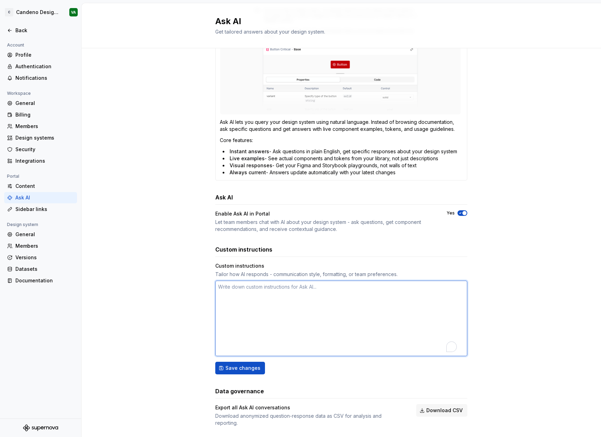
scroll to position [103, 0]
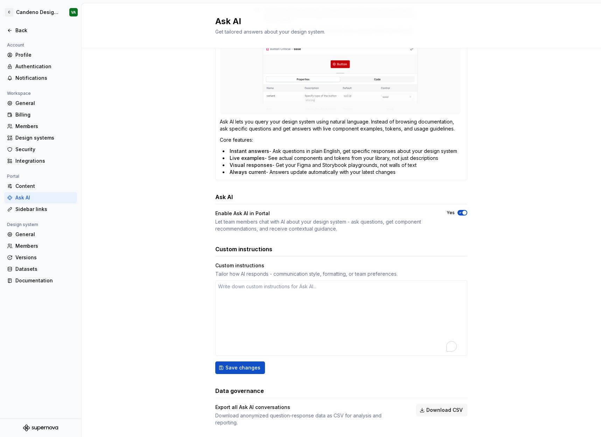
click at [184, 123] on div "What is Ask AI? Ask AI lets you query your design system using natural language…" at bounding box center [341, 199] width 519 height 507
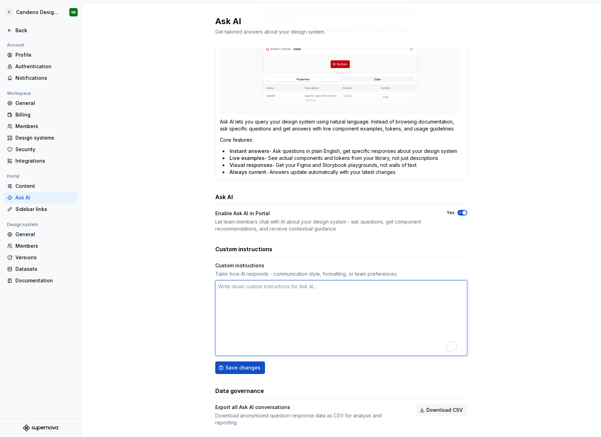
click at [275, 280] on textarea "To enrich screen reader interactions, please activate Accessibility in Grammarl…" at bounding box center [341, 318] width 252 height 76
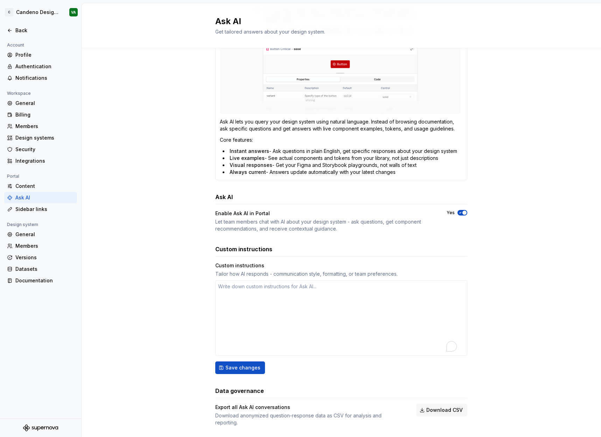
click at [261, 272] on div "Tailor how AI responds - communication style, formatting, or team preferences." at bounding box center [341, 273] width 252 height 7
click at [261, 271] on div "Tailor how AI responds - communication style, formatting, or team preferences." at bounding box center [341, 273] width 252 height 7
click at [254, 261] on div "Custom instructions Custom instructions Tailor how AI responds - communication …" at bounding box center [341, 309] width 252 height 129
click at [253, 265] on div "Custom instructions" at bounding box center [341, 265] width 252 height 7
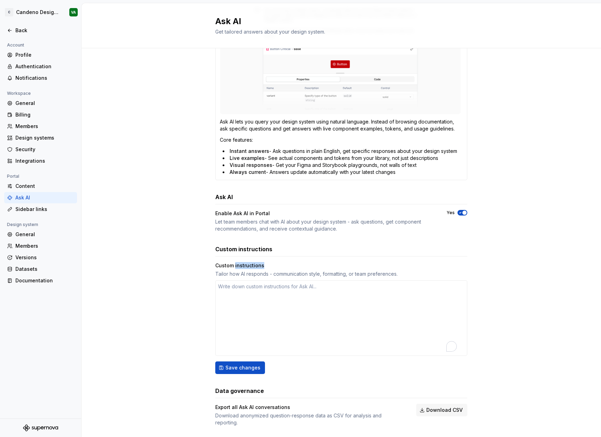
click at [253, 265] on div "Custom instructions" at bounding box center [341, 265] width 252 height 7
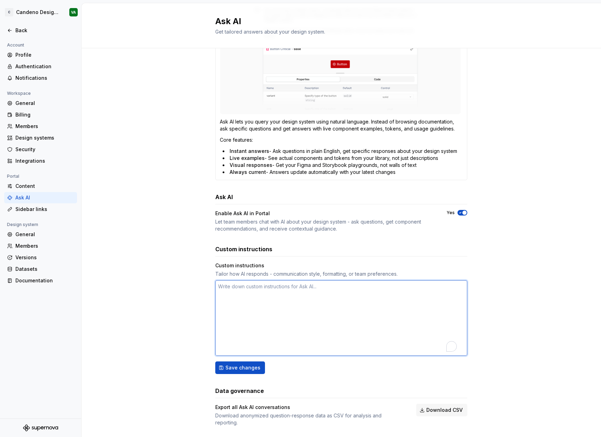
click at [259, 297] on textarea "To enrich screen reader interactions, please activate Accessibility in Grammarl…" at bounding box center [341, 318] width 252 height 76
click at [259, 295] on textarea "To enrich screen reader interactions, please activate Accessibility in Grammarl…" at bounding box center [341, 318] width 252 height 76
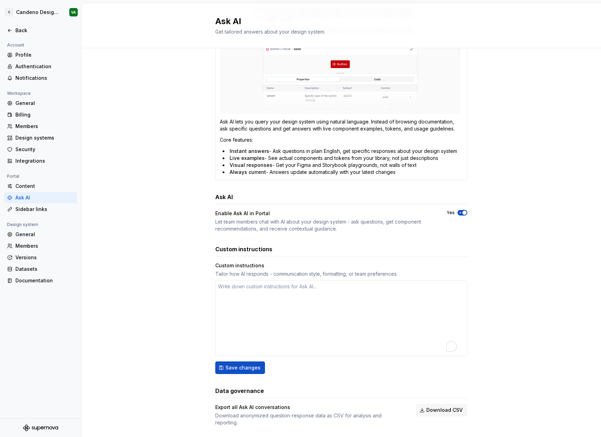
click at [233, 272] on div "Tailor how AI responds - communication style, formatting, or team preferences." at bounding box center [341, 273] width 252 height 7
click at [230, 267] on div "Custom instructions" at bounding box center [341, 265] width 252 height 7
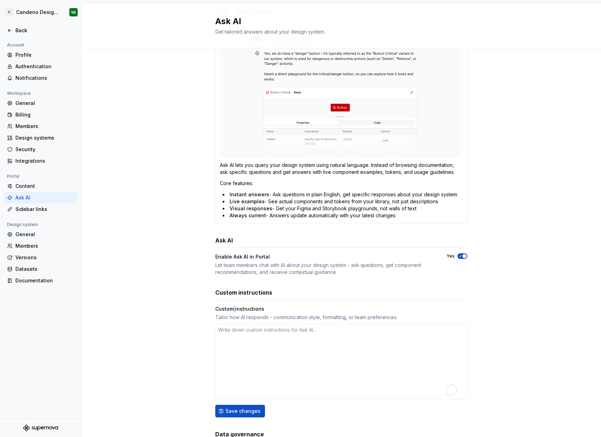
scroll to position [52, 0]
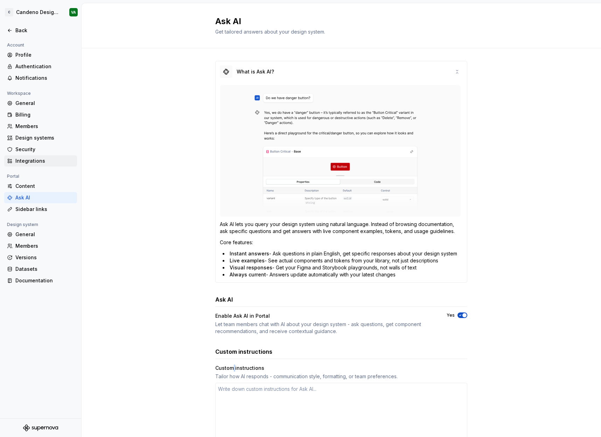
click at [32, 161] on div "Integrations" at bounding box center [44, 160] width 59 height 7
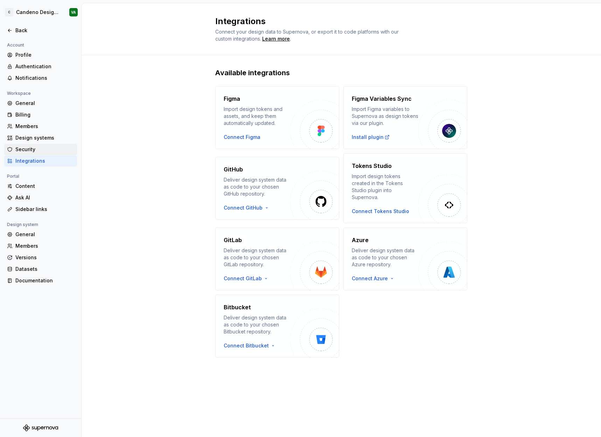
click at [34, 154] on div "Security" at bounding box center [40, 149] width 73 height 11
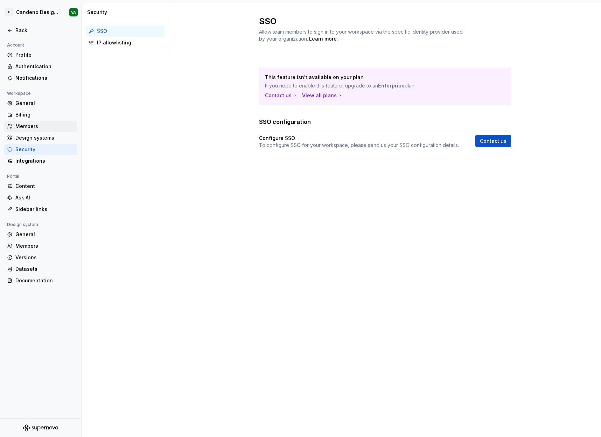
click at [38, 122] on div "Members" at bounding box center [40, 126] width 73 height 11
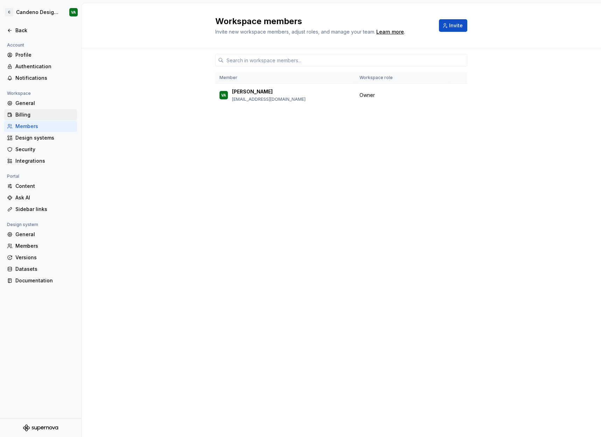
click at [39, 117] on div "Billing" at bounding box center [44, 114] width 59 height 7
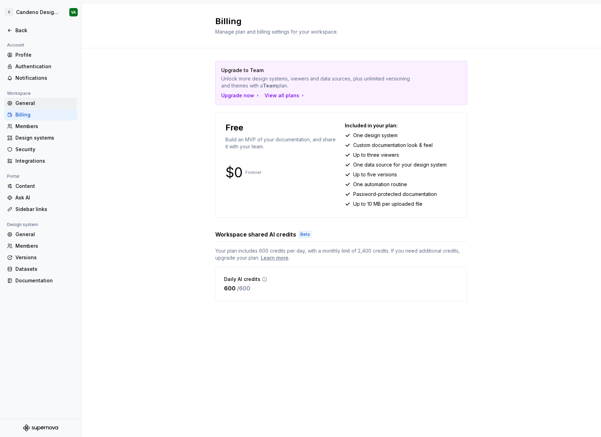
click at [41, 107] on div "General" at bounding box center [44, 103] width 59 height 7
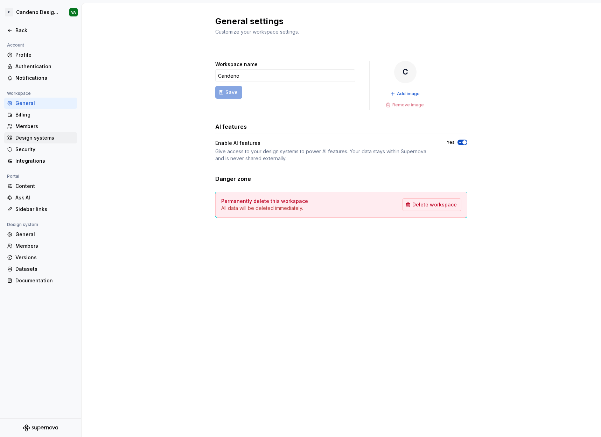
click at [40, 143] on div "Design systems" at bounding box center [40, 137] width 73 height 11
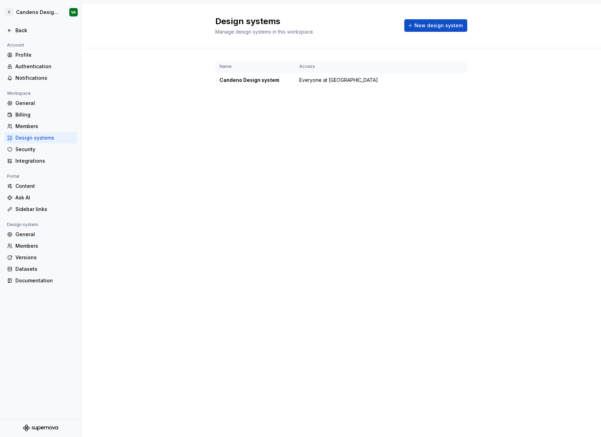
click at [41, 168] on div "Account Profile Authentication Notifications Workspace General Billing Members …" at bounding box center [40, 165] width 81 height 249
click at [37, 189] on div "Content" at bounding box center [44, 186] width 59 height 7
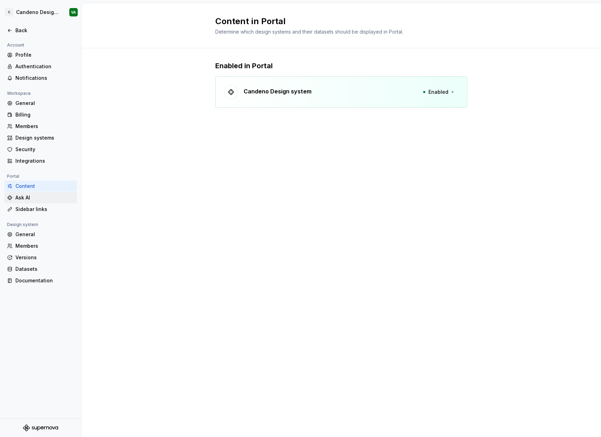
click at [37, 195] on div "Ask AI" at bounding box center [44, 197] width 59 height 7
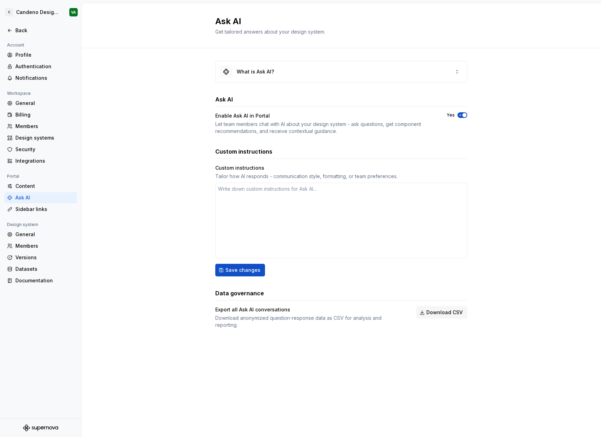
click at [38, 192] on div "Ask AI" at bounding box center [40, 197] width 73 height 11
click at [39, 183] on div "Content" at bounding box center [44, 186] width 59 height 7
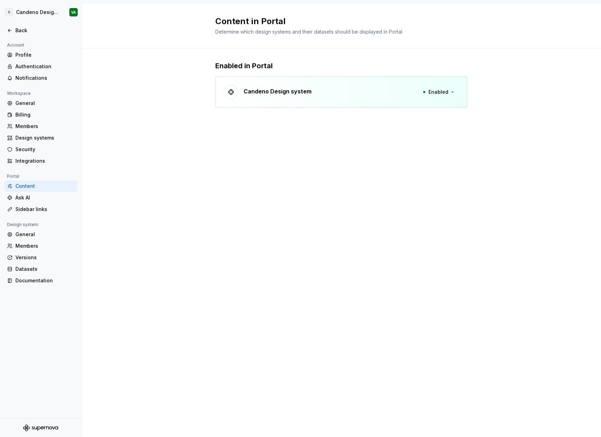
click at [285, 96] on div "Candeno Design system" at bounding box center [278, 92] width 68 height 10
click at [456, 94] on button "Enabled" at bounding box center [438, 92] width 40 height 13
click at [322, 90] on div "Candeno Design system Enabled" at bounding box center [341, 91] width 252 height 31
click at [36, 213] on div "Sidebar links" at bounding box center [44, 209] width 59 height 7
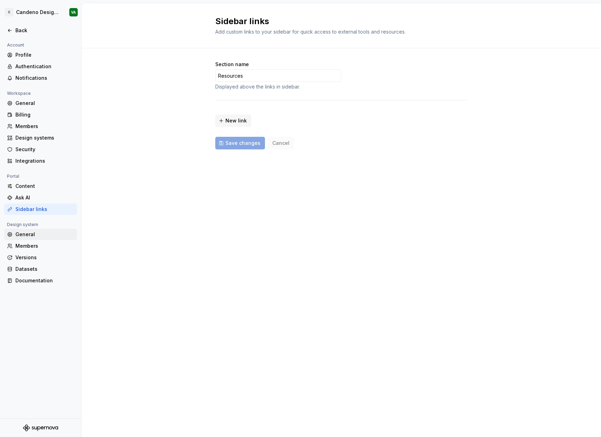
click at [41, 237] on div "General" at bounding box center [44, 234] width 59 height 7
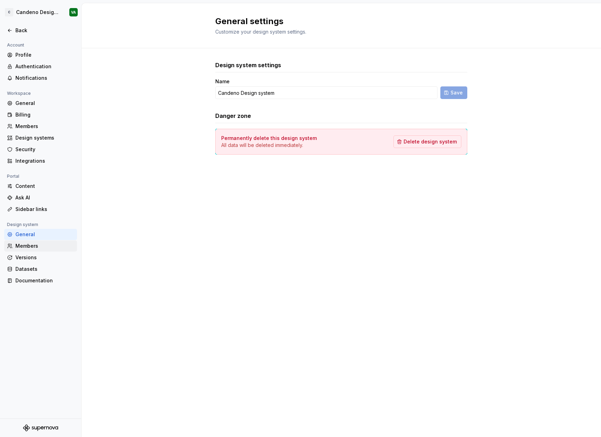
click at [41, 245] on div "Members" at bounding box center [44, 245] width 59 height 7
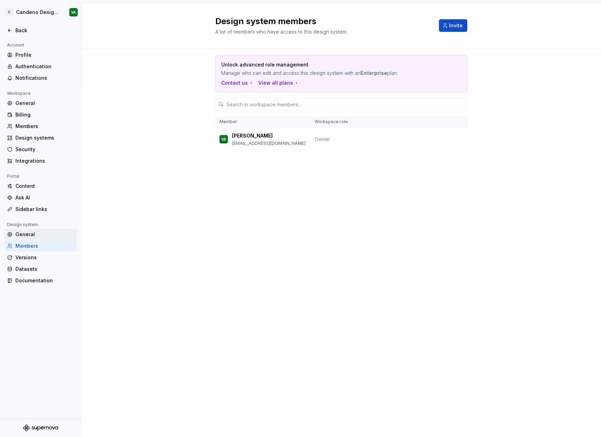
click at [38, 229] on div "General" at bounding box center [40, 234] width 73 height 11
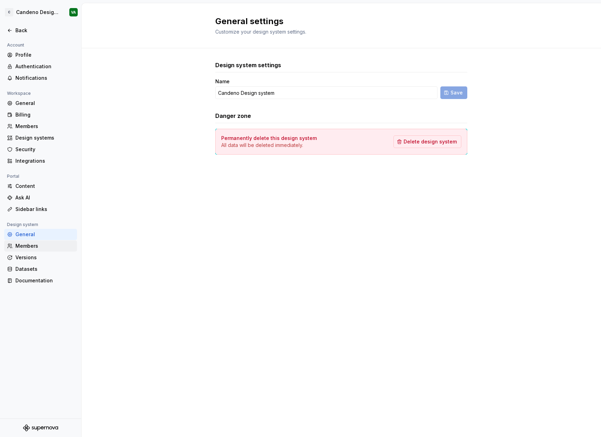
click at [40, 244] on div "Members" at bounding box center [44, 245] width 59 height 7
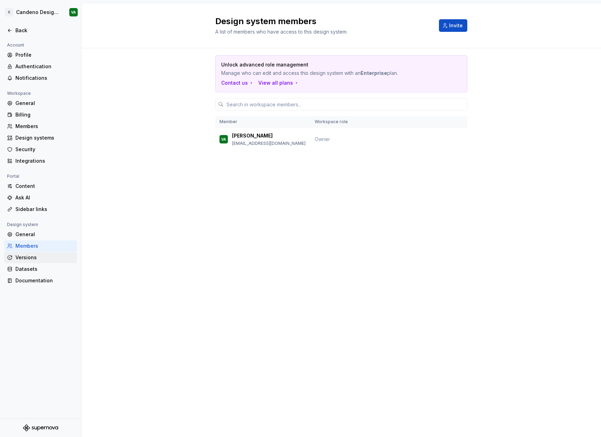
click at [38, 253] on div "Versions" at bounding box center [40, 257] width 73 height 11
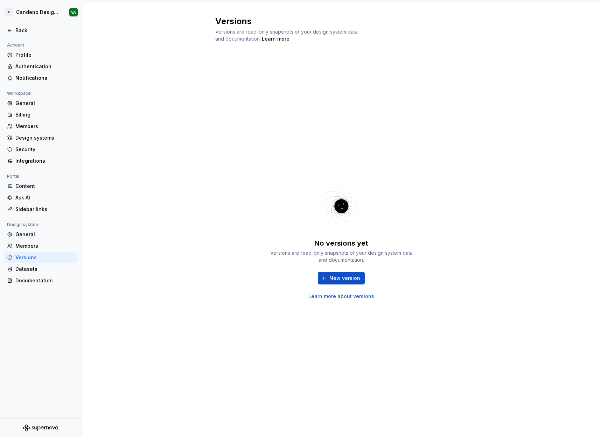
click at [35, 263] on div "Versions" at bounding box center [40, 257] width 73 height 11
click at [35, 270] on div "Datasets" at bounding box center [44, 269] width 59 height 7
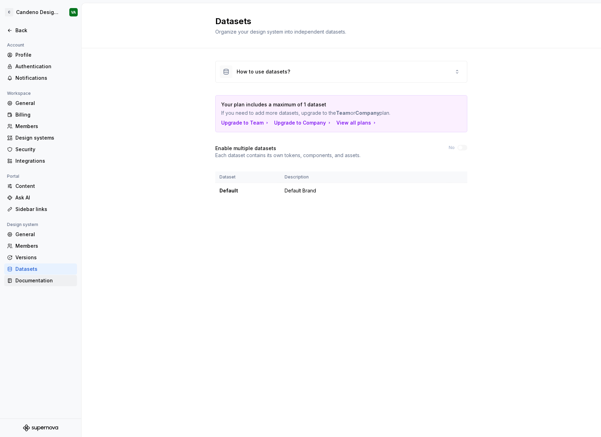
click at [37, 278] on div "Documentation" at bounding box center [44, 280] width 59 height 7
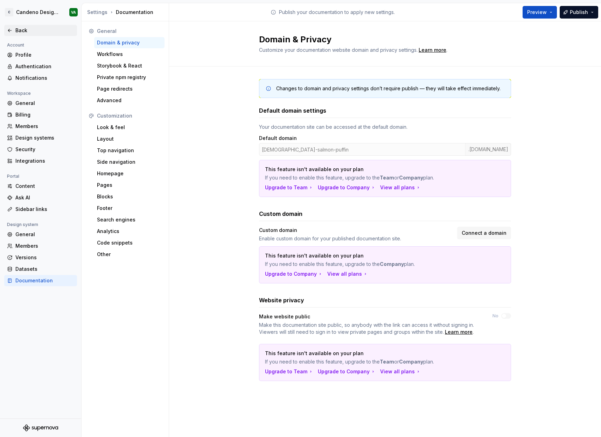
click at [21, 35] on div "Back" at bounding box center [40, 30] width 73 height 11
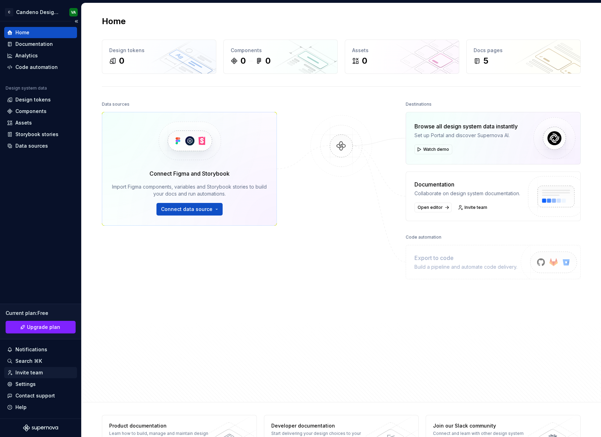
click at [38, 369] on div "Invite team" at bounding box center [28, 372] width 27 height 7
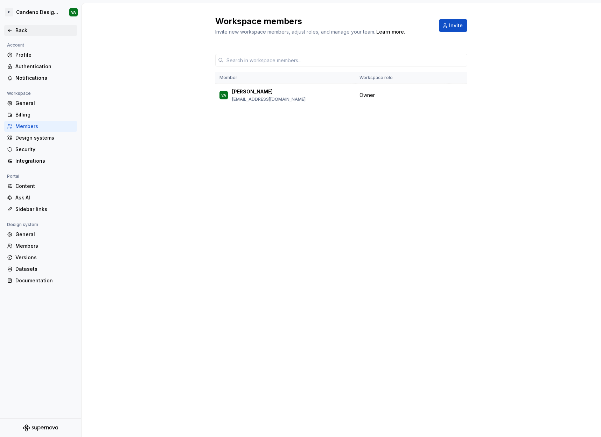
click at [13, 29] on div "Back" at bounding box center [40, 30] width 67 height 7
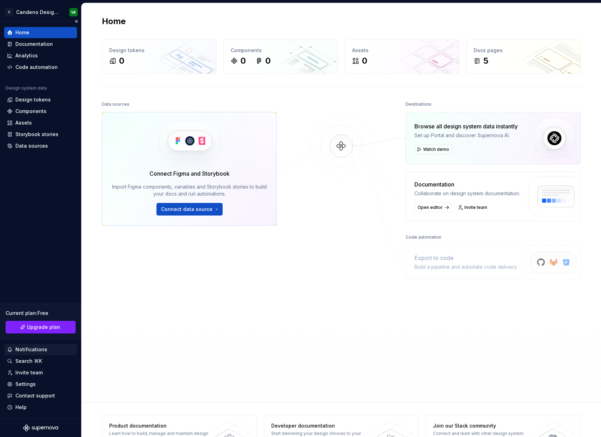
click at [41, 353] on div "Notifications" at bounding box center [40, 349] width 73 height 11
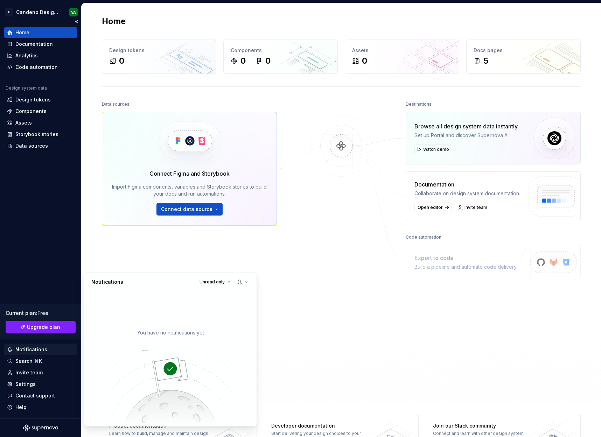
click at [41, 353] on html "C Candeno Design system VA Home Documentation Analytics Code automation Design …" at bounding box center [300, 218] width 601 height 437
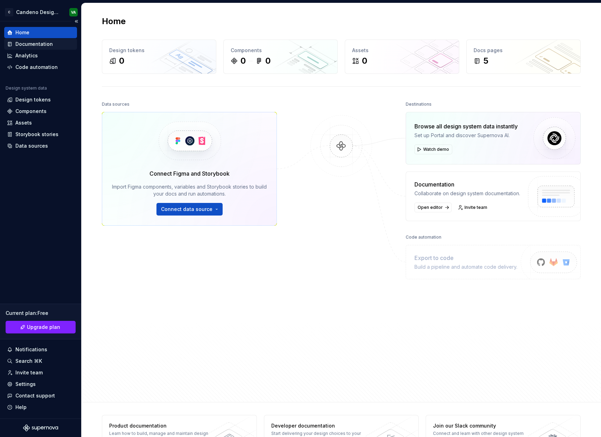
click at [34, 46] on div "Documentation" at bounding box center [33, 44] width 37 height 7
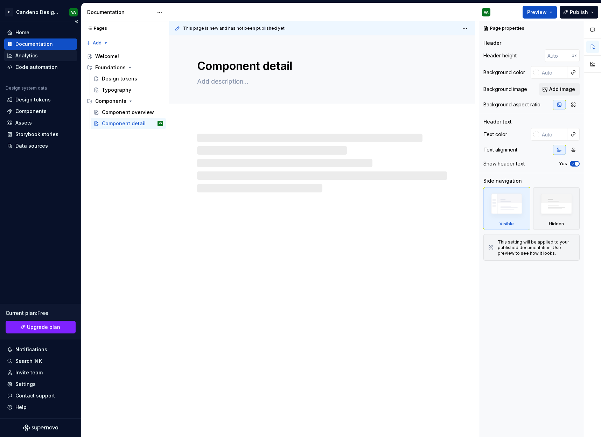
click at [34, 55] on div "Analytics" at bounding box center [26, 55] width 22 height 7
type textarea "*"
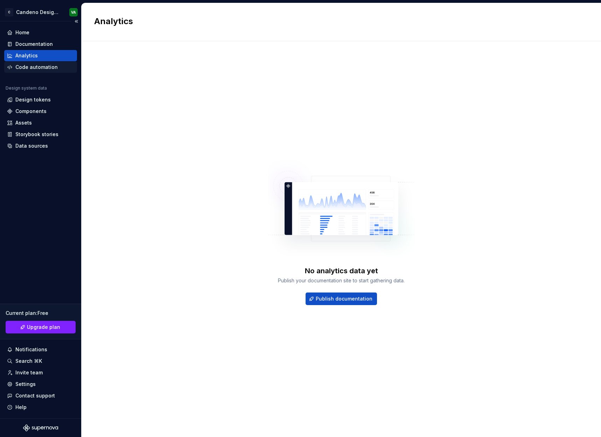
click at [36, 63] on div "Code automation" at bounding box center [40, 67] width 73 height 11
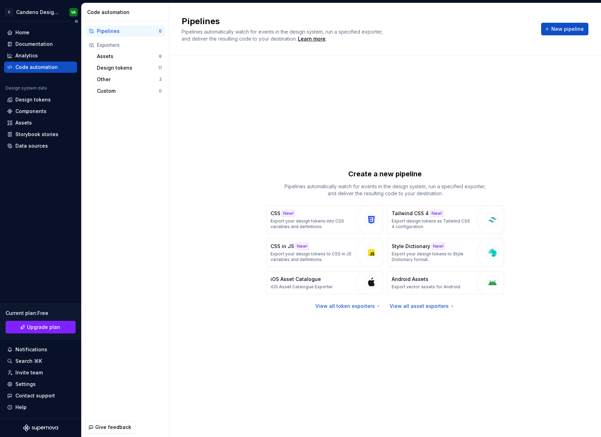
click at [37, 87] on div "Design system data" at bounding box center [26, 88] width 41 height 6
click at [38, 98] on div "Design tokens" at bounding box center [32, 99] width 35 height 7
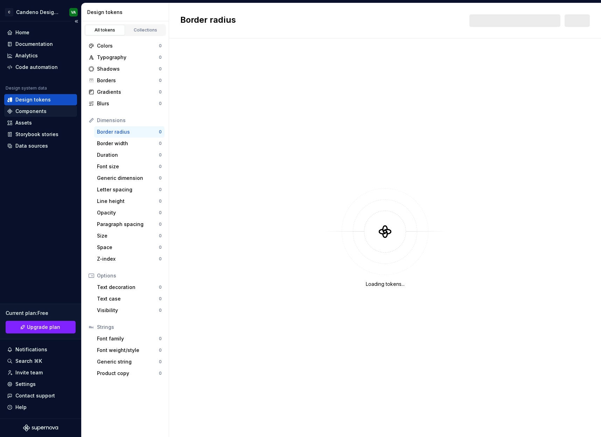
click at [36, 112] on div "Components" at bounding box center [30, 111] width 31 height 7
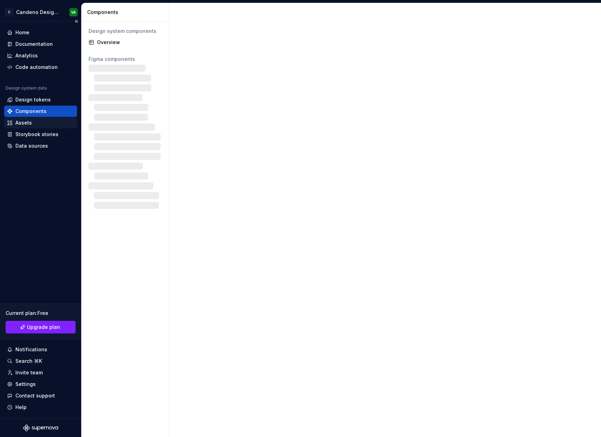
click at [35, 125] on div "Assets" at bounding box center [40, 122] width 67 height 7
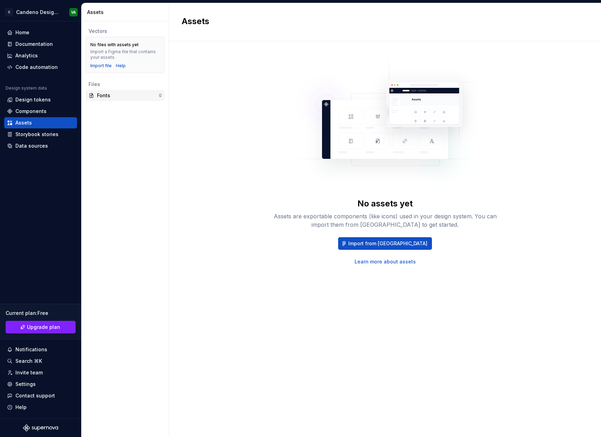
click at [99, 94] on div "Fonts" at bounding box center [128, 95] width 62 height 7
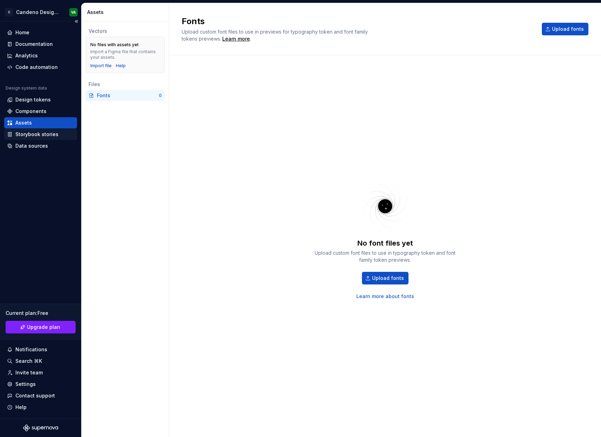
click at [16, 140] on div "Data sources" at bounding box center [40, 145] width 73 height 11
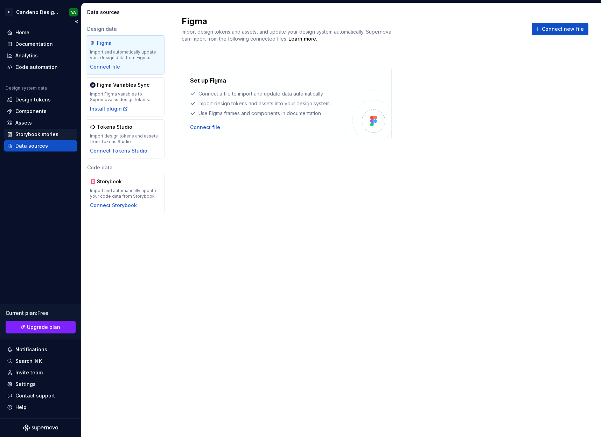
click at [19, 135] on div "Storybook stories" at bounding box center [36, 134] width 43 height 7
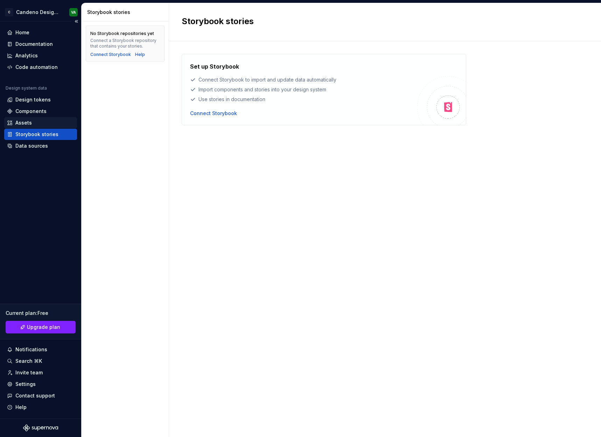
click at [33, 122] on div "Assets" at bounding box center [40, 122] width 67 height 7
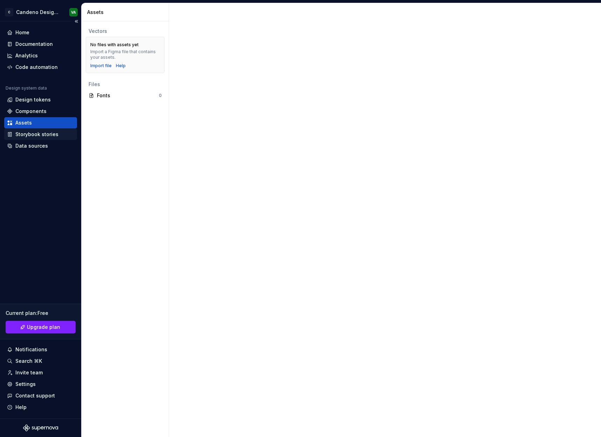
click at [33, 139] on div "Storybook stories" at bounding box center [40, 134] width 73 height 11
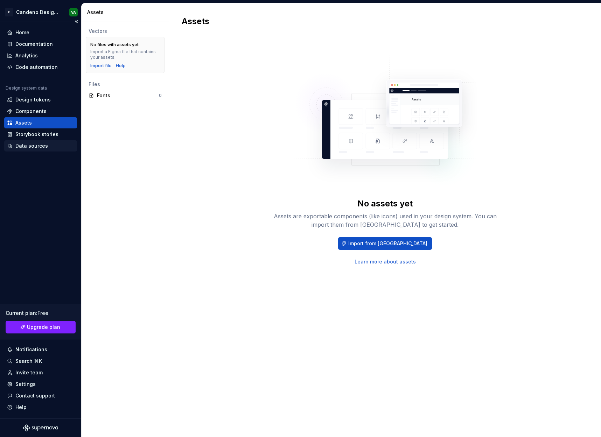
click at [35, 145] on div "Data sources" at bounding box center [31, 145] width 33 height 7
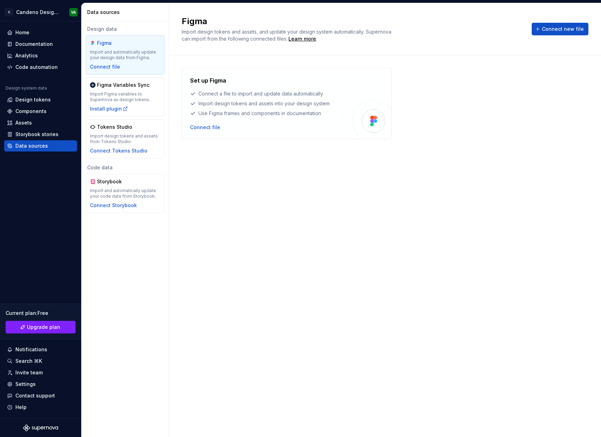
drag, startPoint x: 221, startPoint y: 205, endPoint x: 198, endPoint y: 174, distance: 38.8
click at [221, 205] on div "Set up Figma Connect a file to import and update data automatically Import desi…" at bounding box center [385, 239] width 407 height 343
click at [24, 407] on div "Help" at bounding box center [20, 407] width 11 height 7
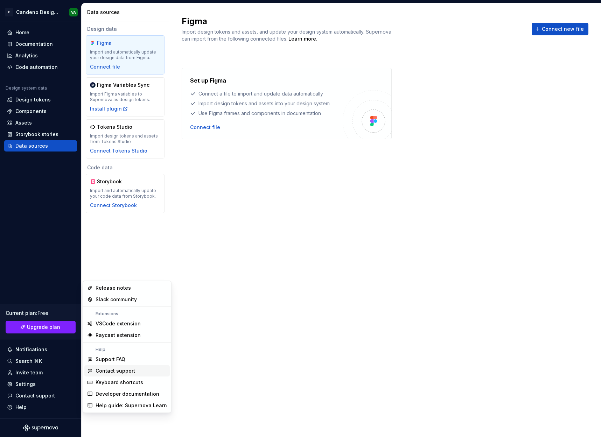
click at [106, 370] on div "Contact support" at bounding box center [116, 370] width 40 height 7
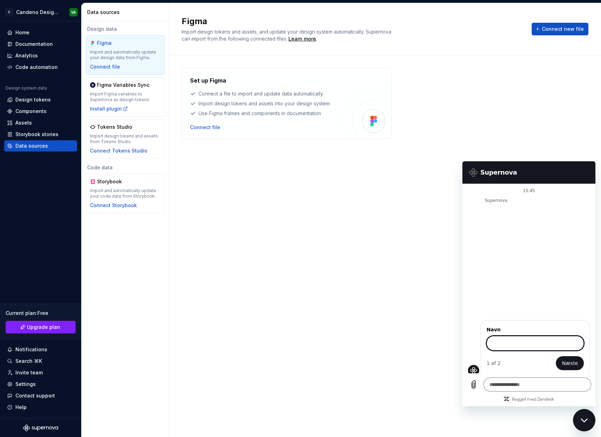
click at [579, 416] on div "Luk messaging-vinduet" at bounding box center [584, 420] width 21 height 21
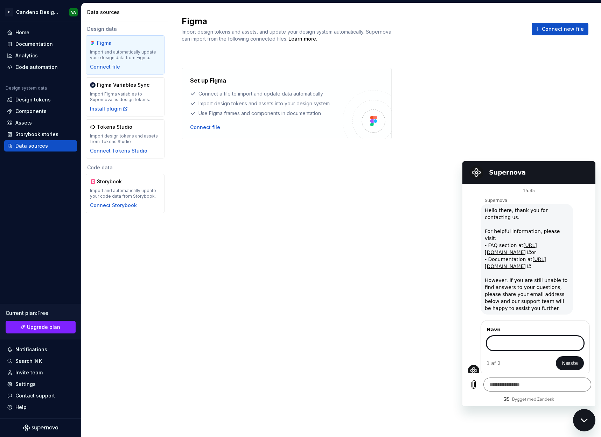
type textarea "*"
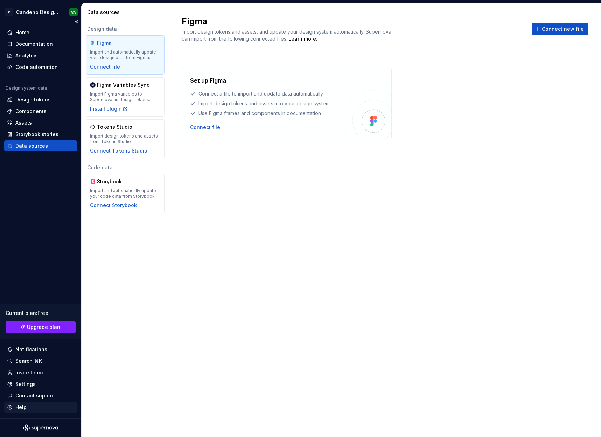
click at [33, 407] on div "Help" at bounding box center [40, 407] width 67 height 7
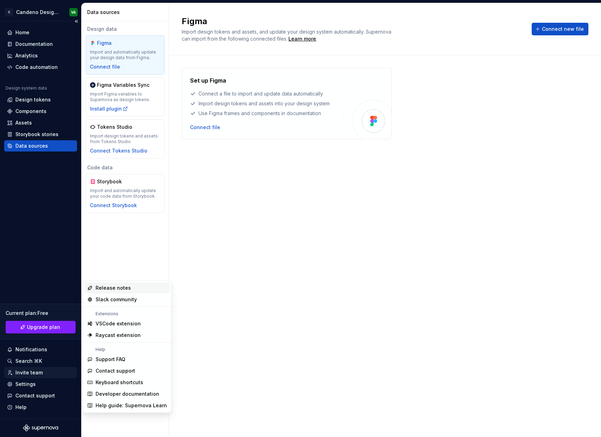
click at [54, 367] on div "Invite team" at bounding box center [40, 372] width 73 height 11
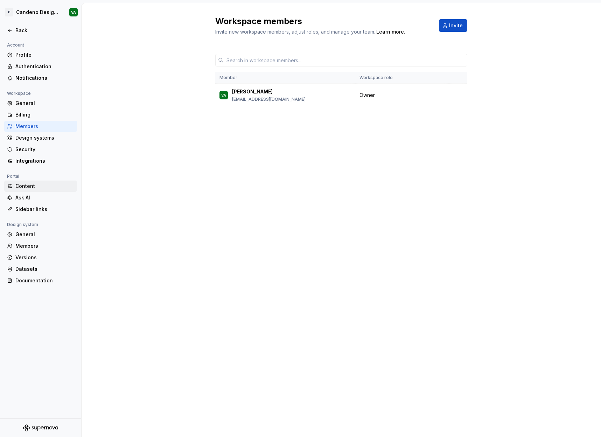
click at [44, 187] on div "Content" at bounding box center [44, 186] width 59 height 7
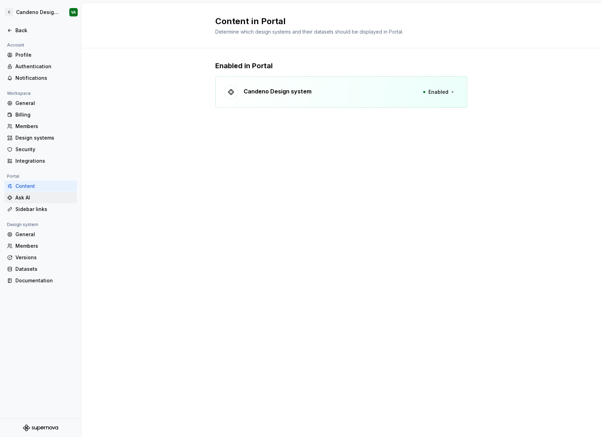
click at [43, 196] on div "Ask AI" at bounding box center [44, 197] width 59 height 7
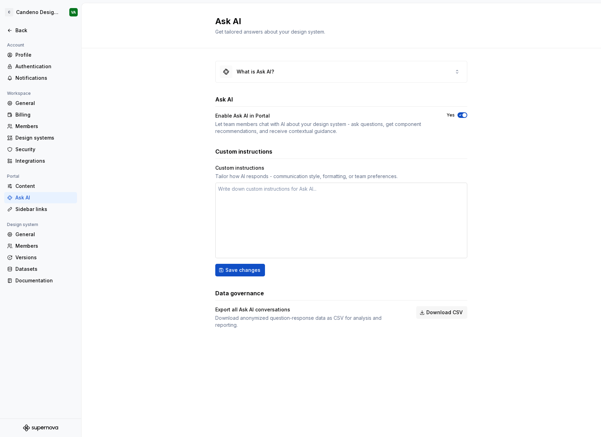
click at [329, 200] on textarea at bounding box center [341, 221] width 252 height 76
click at [460, 116] on icon "button" at bounding box center [460, 115] width 6 height 4
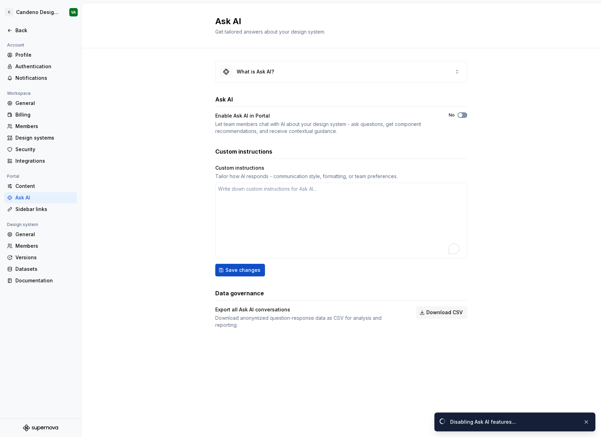
click at [460, 116] on span "button" at bounding box center [460, 115] width 4 height 4
click at [359, 73] on div "What is Ask AI?" at bounding box center [341, 71] width 251 height 21
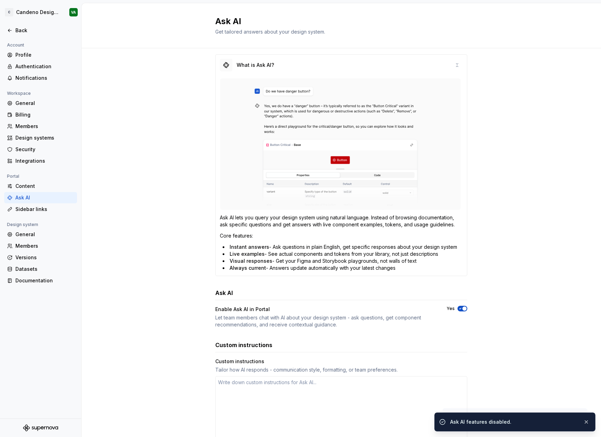
scroll to position [16, 0]
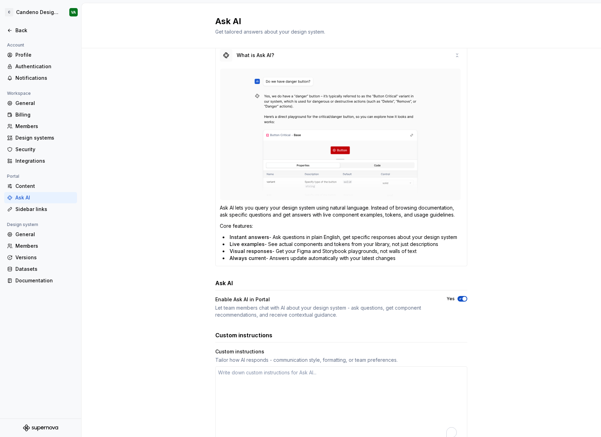
type textarea "*"
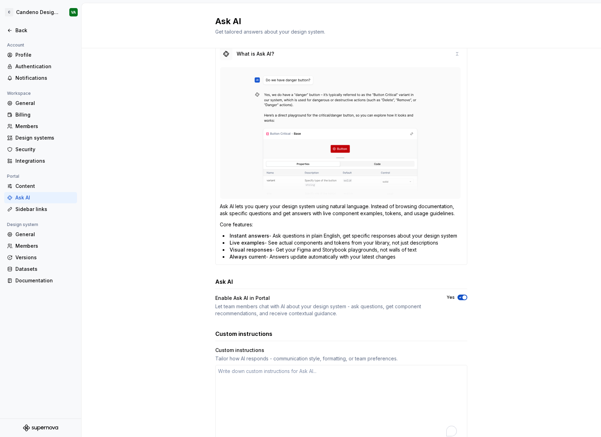
click at [311, 258] on li "Always current - Answers update automatically with your latest changes" at bounding box center [343, 256] width 240 height 7
click at [325, 258] on li "Always current - Answers update automatically with your latest changes" at bounding box center [343, 256] width 240 height 7
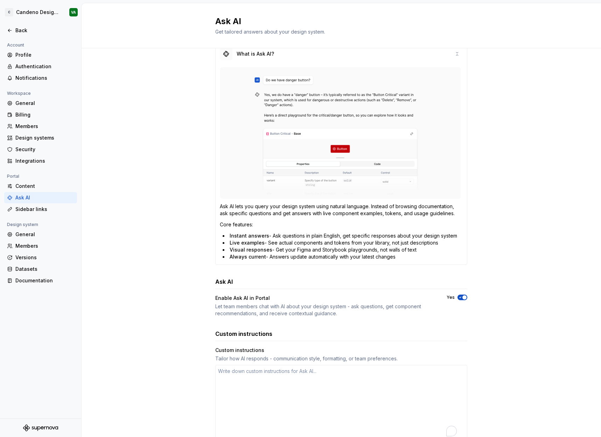
click at [312, 211] on p "Ask AI lets you query your design system using natural language. Instead of bro…" at bounding box center [341, 210] width 243 height 14
click at [311, 206] on p "Ask AI lets you query your design system using natural language. Instead of bro…" at bounding box center [341, 210] width 243 height 14
click at [312, 208] on p "Ask AI lets you query your design system using natural language. Instead of bro…" at bounding box center [341, 210] width 243 height 14
click at [29, 149] on div "Security" at bounding box center [44, 149] width 59 height 7
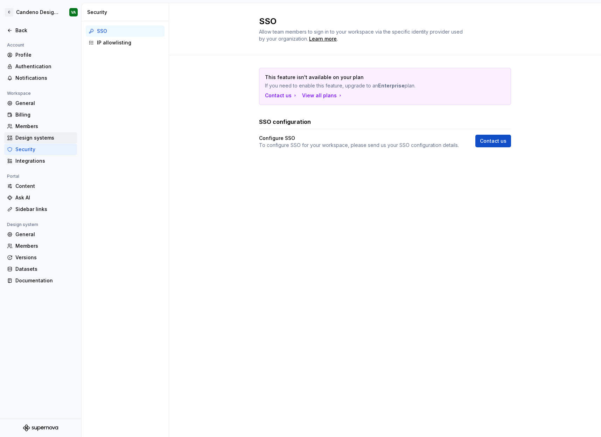
click at [40, 139] on div "Design systems" at bounding box center [44, 137] width 59 height 7
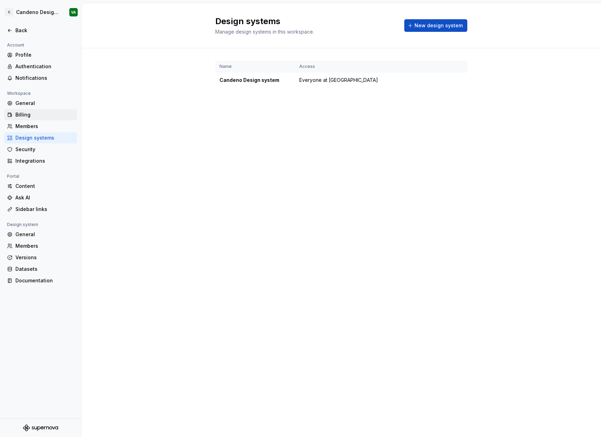
click at [43, 117] on div "Billing" at bounding box center [44, 114] width 59 height 7
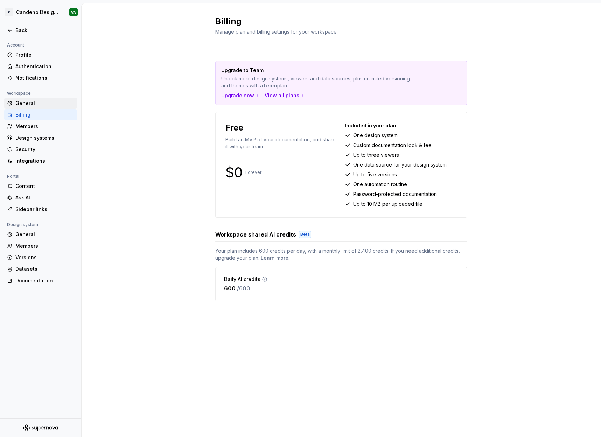
click at [42, 105] on div "General" at bounding box center [44, 103] width 59 height 7
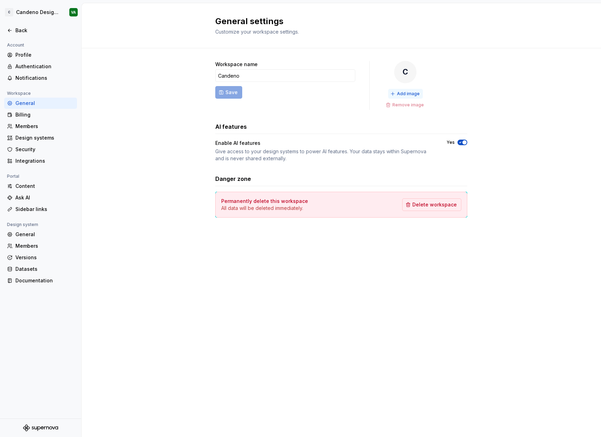
click at [402, 89] on button "Add image" at bounding box center [405, 94] width 35 height 10
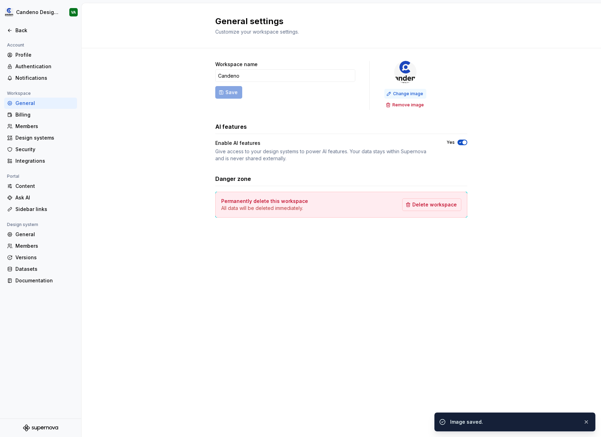
click at [414, 91] on span "Change image" at bounding box center [408, 94] width 30 height 6
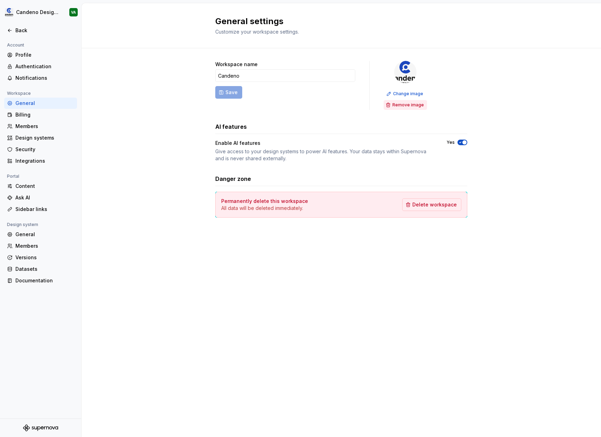
click at [418, 102] on span "Remove image" at bounding box center [407, 105] width 31 height 6
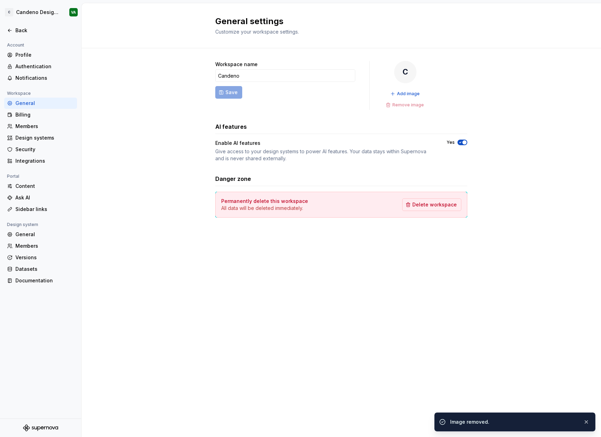
click at [234, 177] on h3 "Danger zone" at bounding box center [233, 179] width 36 height 8
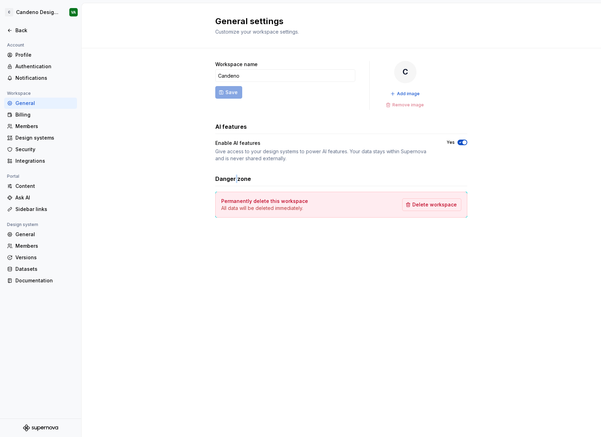
click at [234, 177] on h3 "Danger zone" at bounding box center [233, 179] width 36 height 8
click at [241, 167] on div "Workspace name Candeno Save C Add image Remove image AI features Enable AI feat…" at bounding box center [341, 139] width 252 height 157
click at [233, 147] on div "Enable AI features Give access to your design systems to power AI features. You…" at bounding box center [324, 151] width 219 height 22
click at [233, 148] on div "Enable AI features Give access to your design systems to power AI features. You…" at bounding box center [324, 151] width 219 height 22
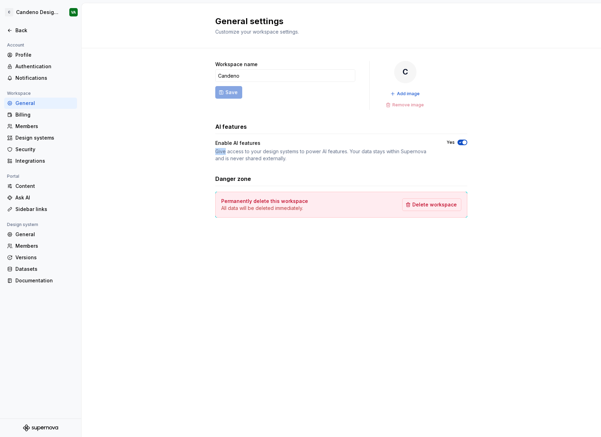
click at [233, 148] on div "Give access to your design systems to power AI features. Your data stays within…" at bounding box center [324, 155] width 219 height 14
click at [236, 152] on div "Give access to your design systems to power AI features. Your data stays within…" at bounding box center [324, 155] width 219 height 14
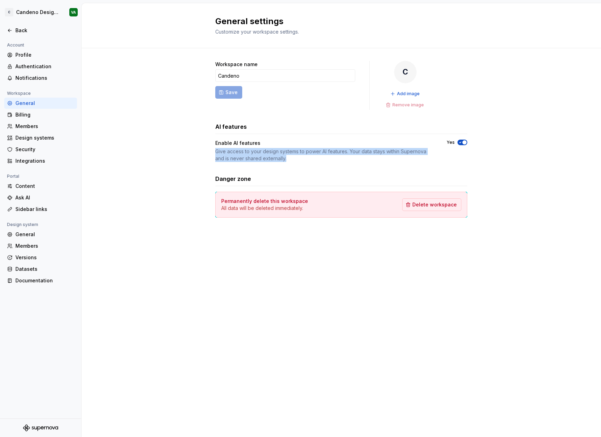
click at [236, 152] on div "Give access to your design systems to power AI features. Your data stays within…" at bounding box center [324, 155] width 219 height 14
click at [23, 118] on div "Billing" at bounding box center [44, 114] width 59 height 7
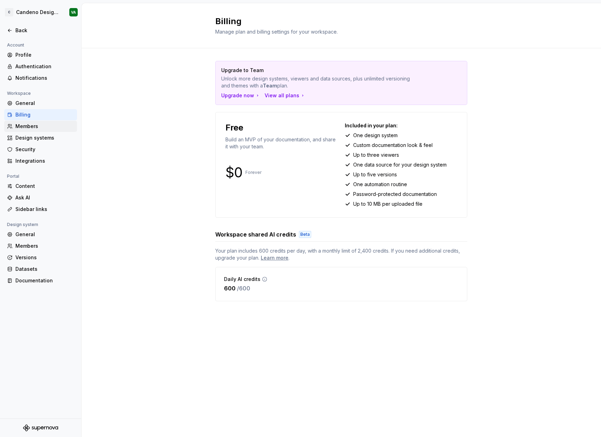
click at [28, 127] on div "Members" at bounding box center [44, 126] width 59 height 7
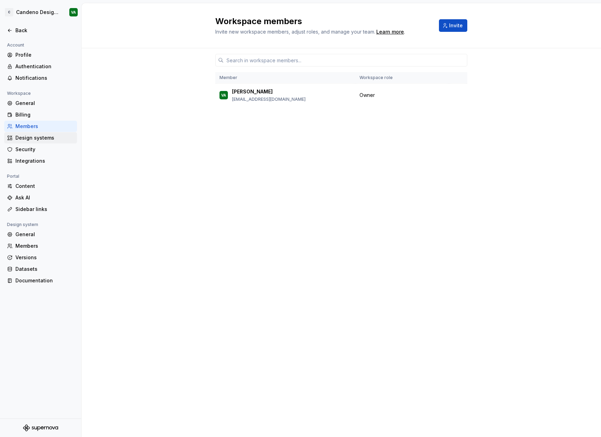
click at [35, 139] on div "Design systems" at bounding box center [44, 137] width 59 height 7
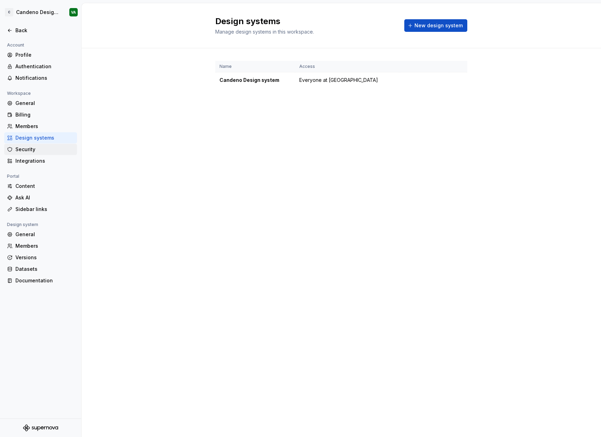
click at [35, 149] on div "Security" at bounding box center [44, 149] width 59 height 7
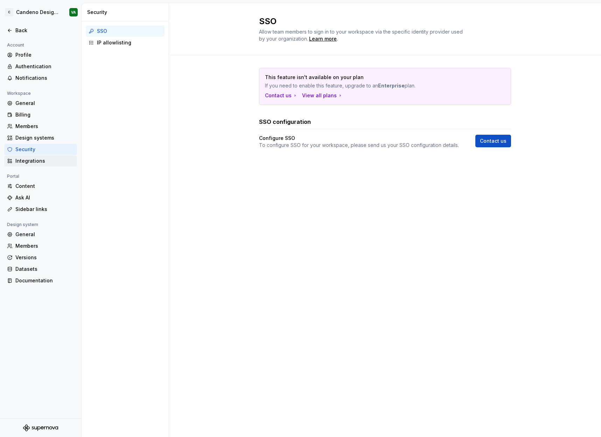
click at [35, 157] on div "Integrations" at bounding box center [40, 160] width 73 height 11
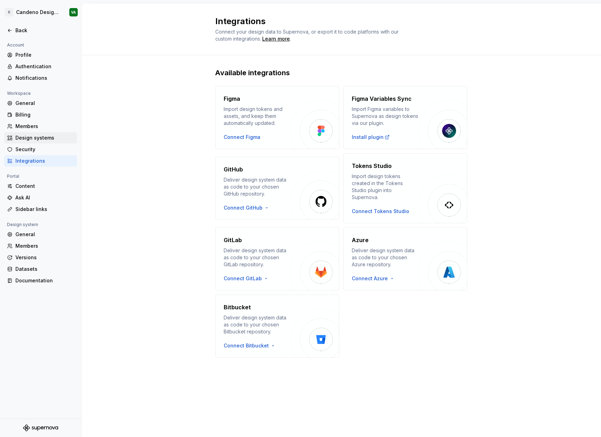
click at [50, 142] on div "Design systems" at bounding box center [40, 137] width 73 height 11
click at [47, 149] on div "Security" at bounding box center [44, 149] width 59 height 7
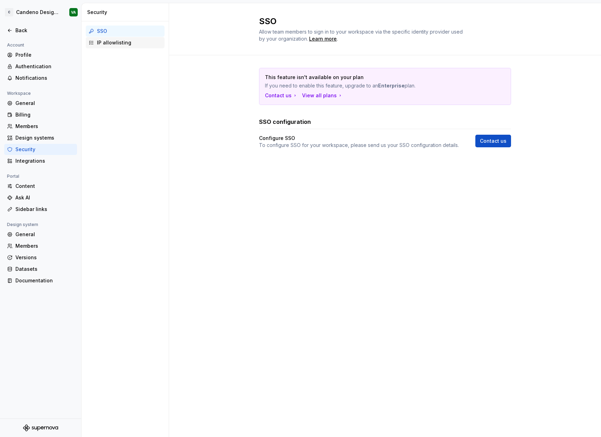
click at [136, 43] on div "IP allowlisting" at bounding box center [129, 42] width 65 height 7
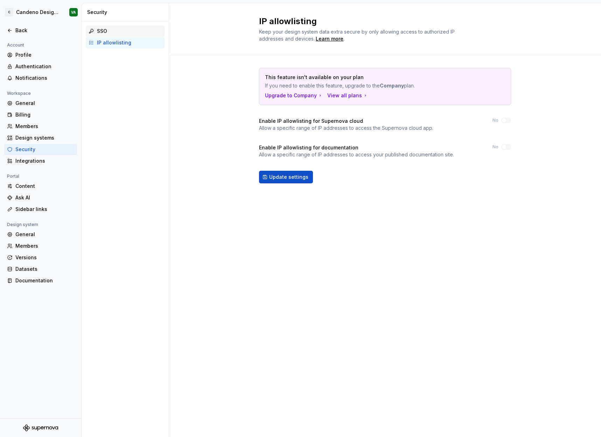
click at [134, 32] on div "SSO" at bounding box center [129, 31] width 65 height 7
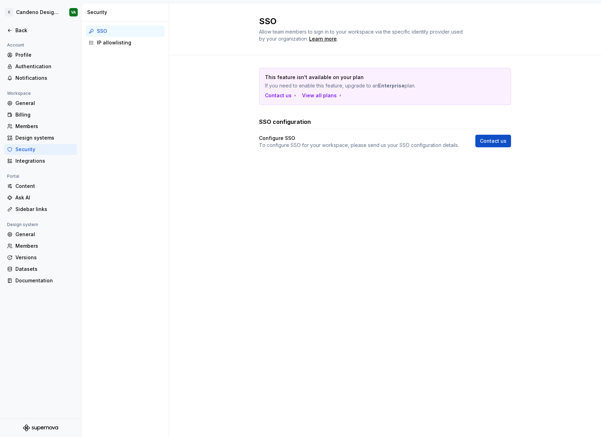
click at [289, 135] on h4 "Configure SSO" at bounding box center [277, 138] width 36 height 7
click at [22, 126] on div "Members" at bounding box center [44, 126] width 59 height 7
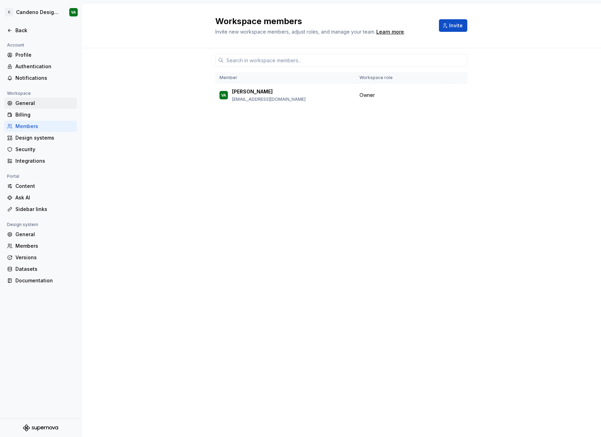
click at [44, 107] on div "General" at bounding box center [40, 103] width 73 height 11
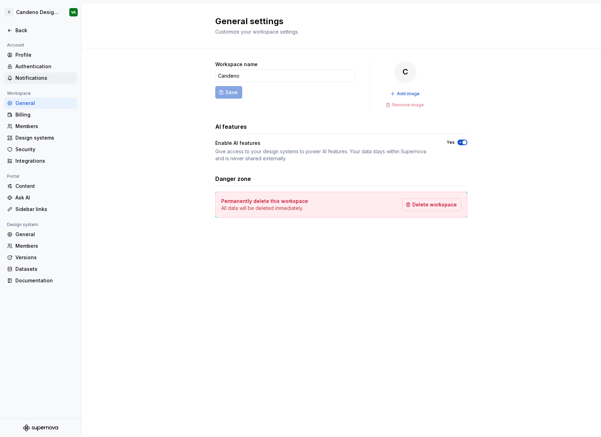
click at [47, 77] on div "Notifications" at bounding box center [44, 78] width 59 height 7
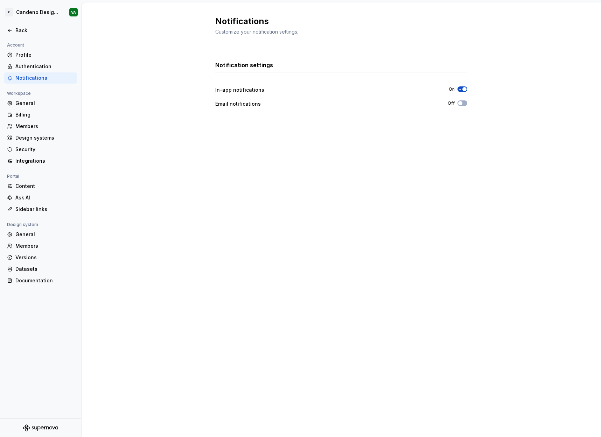
click at [254, 104] on div "Email notifications" at bounding box center [325, 103] width 220 height 7
type textarea "*"
click at [39, 158] on div "Integrations" at bounding box center [44, 160] width 59 height 7
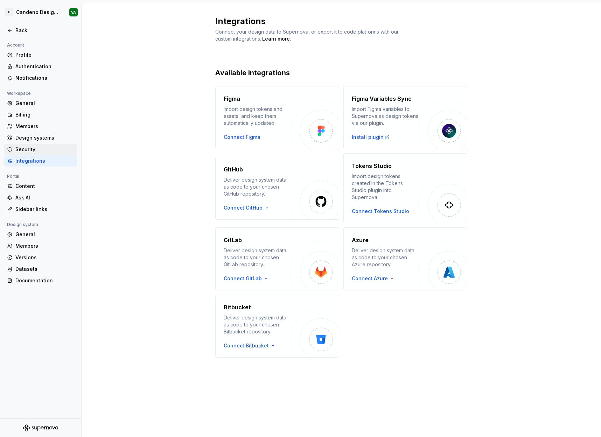
click at [37, 148] on div "Security" at bounding box center [44, 149] width 59 height 7
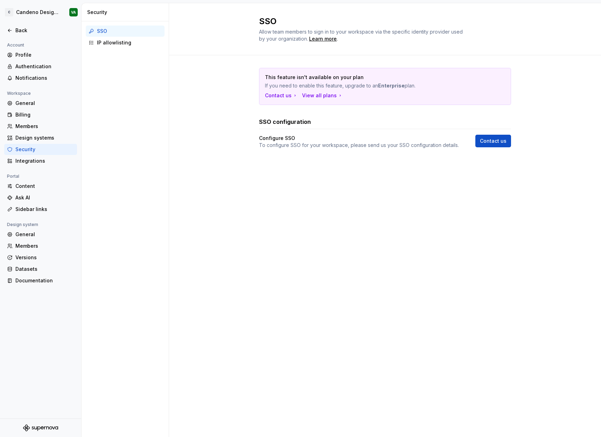
click at [39, 155] on div "Security" at bounding box center [40, 149] width 73 height 11
click at [40, 158] on div "Integrations" at bounding box center [44, 160] width 59 height 7
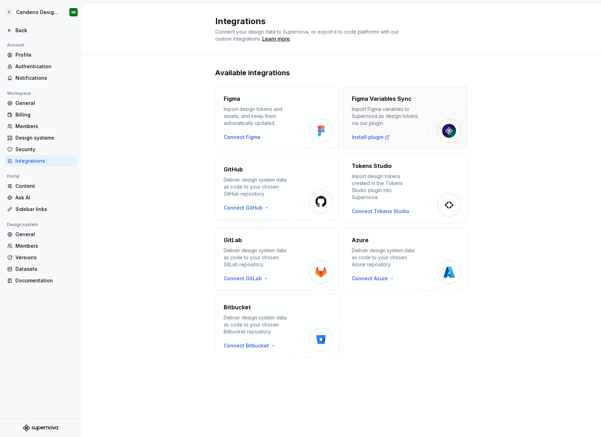
click at [384, 131] on div "Figma Variables Sync Import Figma variables to Supernova as design tokens via o…" at bounding box center [385, 117] width 66 height 46
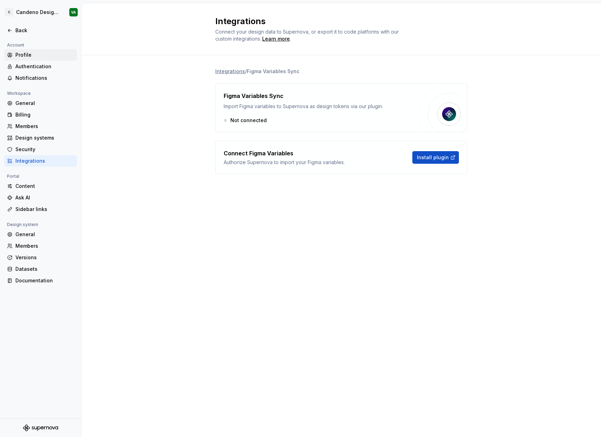
click at [41, 53] on div "Profile" at bounding box center [44, 54] width 59 height 7
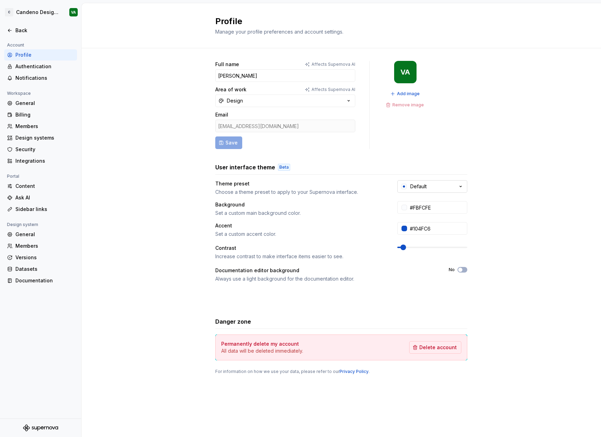
click at [410, 185] on div "Default" at bounding box center [418, 186] width 16 height 7
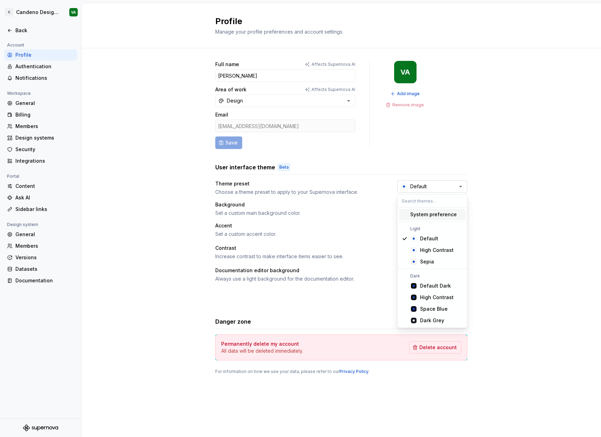
click at [410, 185] on div "Default" at bounding box center [418, 186] width 16 height 7
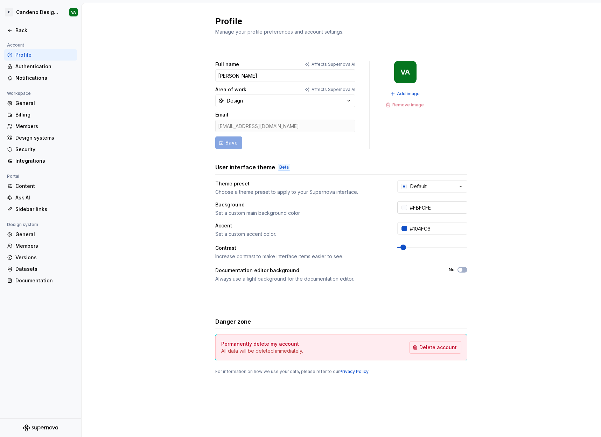
click at [408, 205] on input "#FBFCFE" at bounding box center [437, 207] width 60 height 13
click at [317, 202] on div "Background" at bounding box center [299, 204] width 169 height 7
click at [19, 27] on div "Back" at bounding box center [44, 30] width 59 height 7
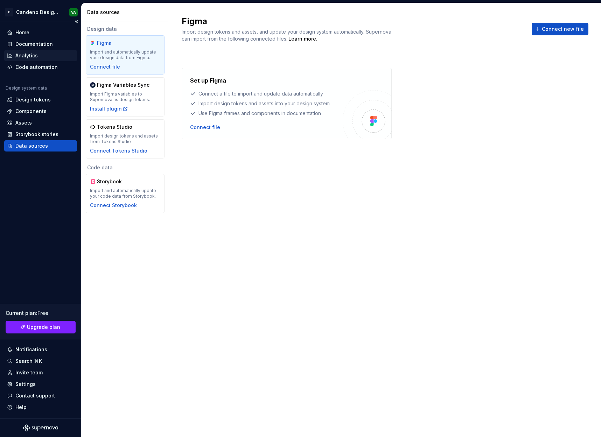
click at [34, 51] on div "Analytics" at bounding box center [40, 55] width 73 height 11
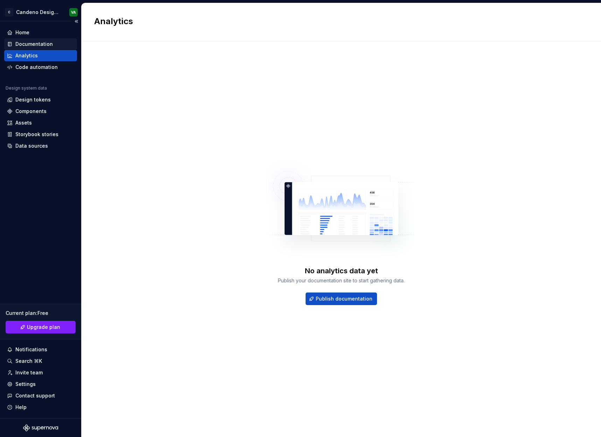
click at [34, 48] on div "Documentation" at bounding box center [40, 43] width 73 height 11
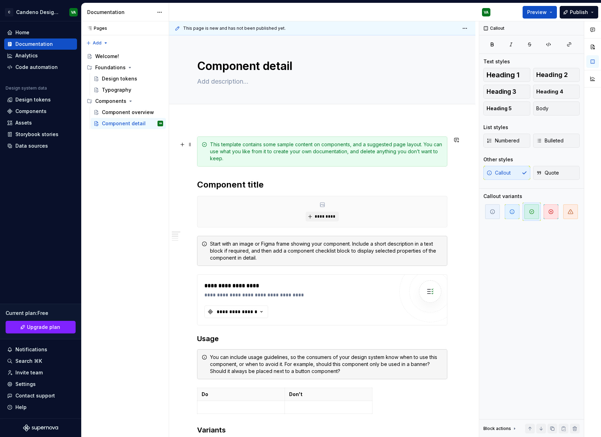
click at [337, 152] on div "This template contains some sample content on components, and a suggested page …" at bounding box center [326, 151] width 233 height 21
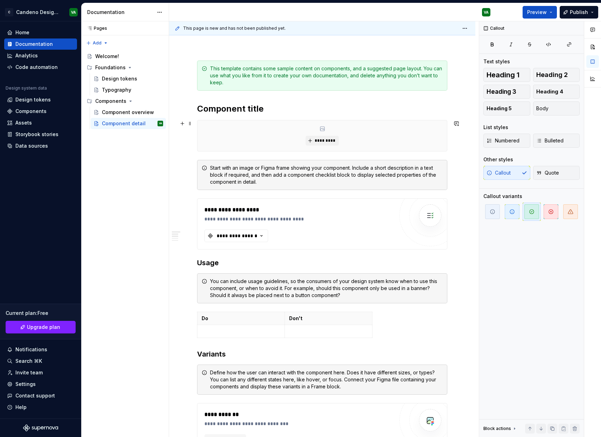
scroll to position [79, 0]
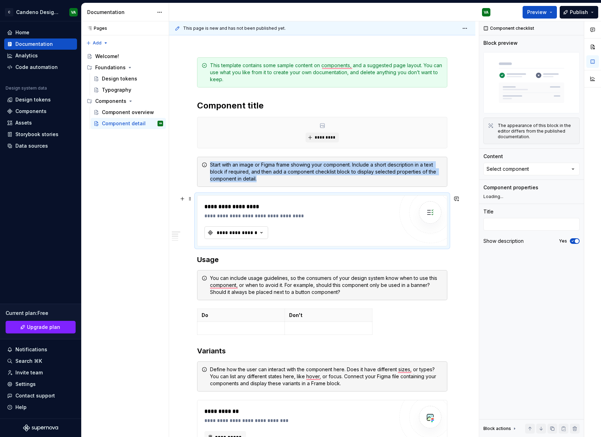
click at [259, 237] on button "**********" at bounding box center [236, 232] width 64 height 13
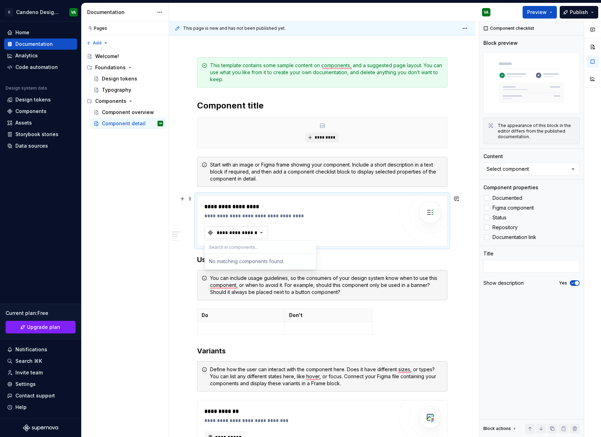
click at [258, 234] on icon "To enrich screen reader interactions, please activate Accessibility in Grammarl…" at bounding box center [261, 232] width 7 height 7
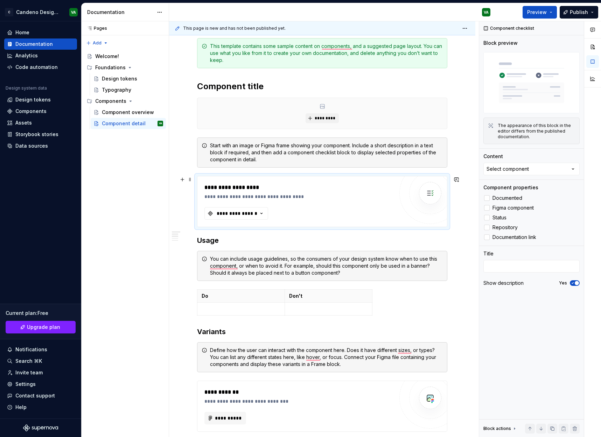
scroll to position [111, 0]
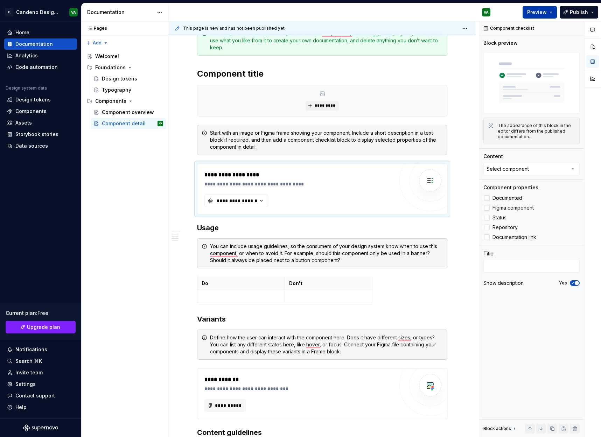
click at [537, 12] on span "Preview" at bounding box center [537, 12] width 20 height 7
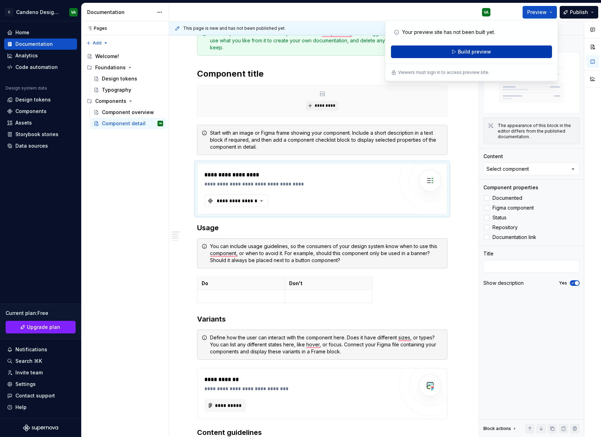
click at [499, 53] on button "Build preview" at bounding box center [471, 51] width 161 height 13
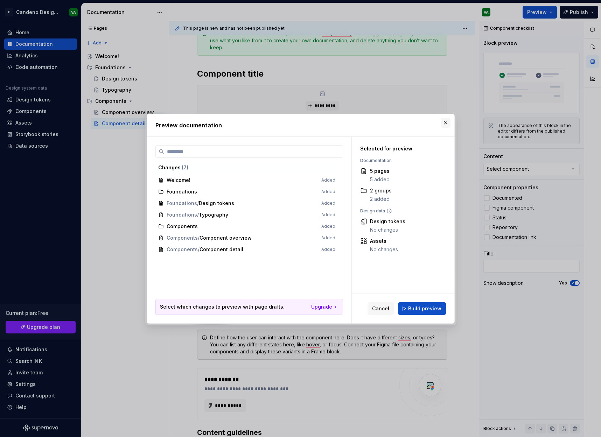
click at [443, 120] on button "button" at bounding box center [446, 123] width 10 height 10
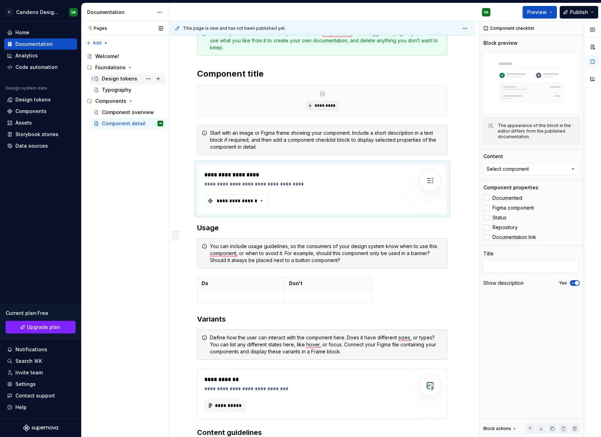
click at [128, 80] on div "Design tokens" at bounding box center [119, 78] width 35 height 7
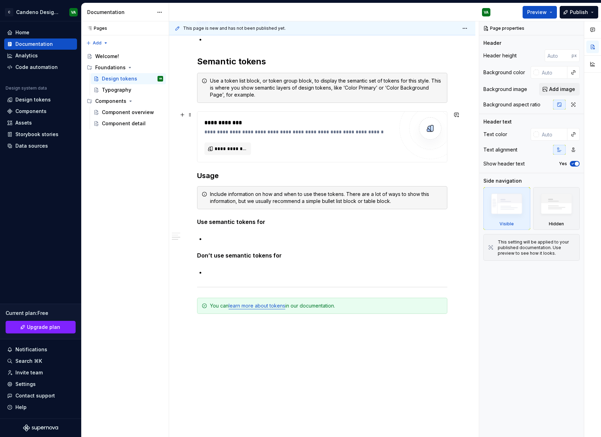
scroll to position [443, 0]
click at [523, 247] on div "This setting will be applied to your published documentation. Use preview to se…" at bounding box center [536, 247] width 77 height 17
click at [523, 246] on div "This setting will be applied to your published documentation. Use preview to se…" at bounding box center [536, 247] width 77 height 17
click at [264, 308] on div "You can learn more about tokens in our documentation." at bounding box center [326, 305] width 233 height 7
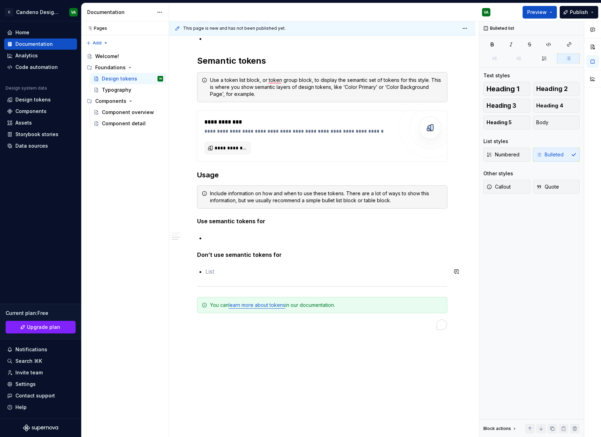
click at [368, 275] on p "To enrich screen reader interactions, please activate Accessibility in Grammarl…" at bounding box center [326, 271] width 242 height 8
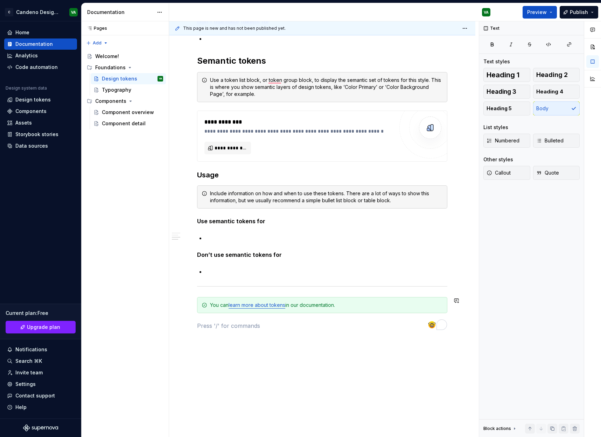
click at [351, 318] on div "**********" at bounding box center [322, 11] width 250 height 637
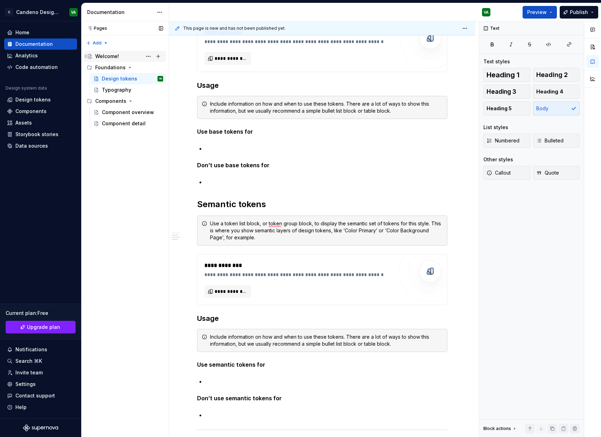
click at [107, 58] on div "Welcome!" at bounding box center [107, 56] width 24 height 7
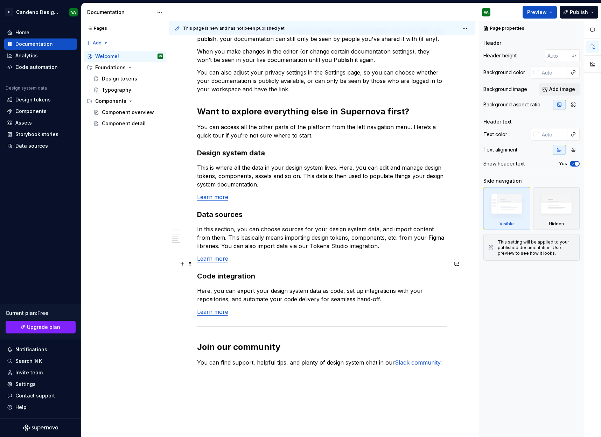
scroll to position [398, 0]
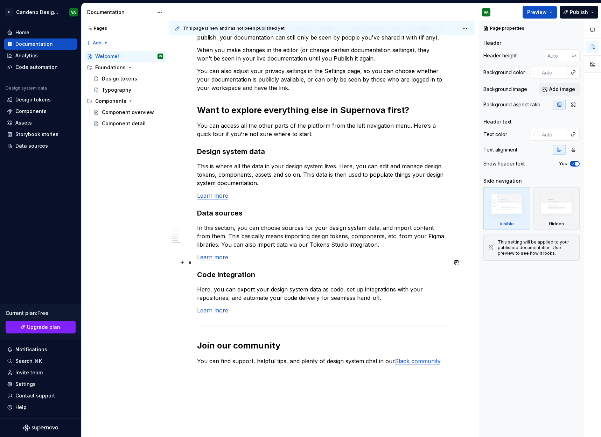
type textarea "*"
click at [47, 398] on div "Contact support" at bounding box center [35, 395] width 40 height 7
type textarea "*"
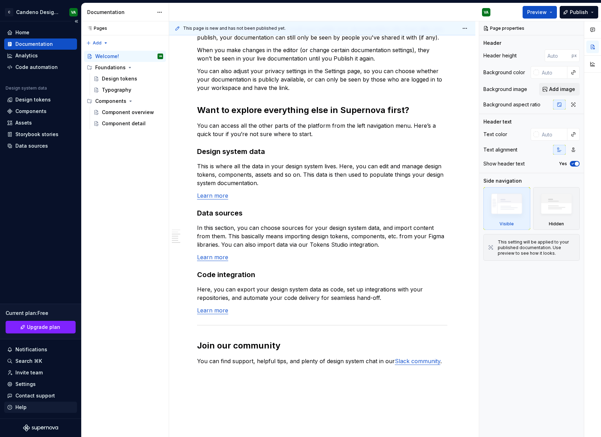
click at [38, 405] on div "Help" at bounding box center [40, 407] width 67 height 7
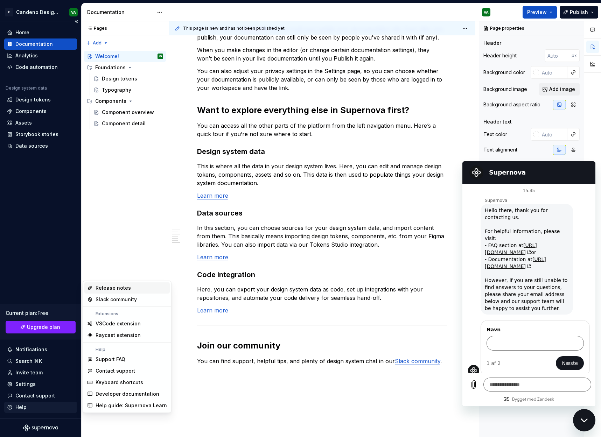
click at [36, 405] on div "Help" at bounding box center [40, 407] width 67 height 7
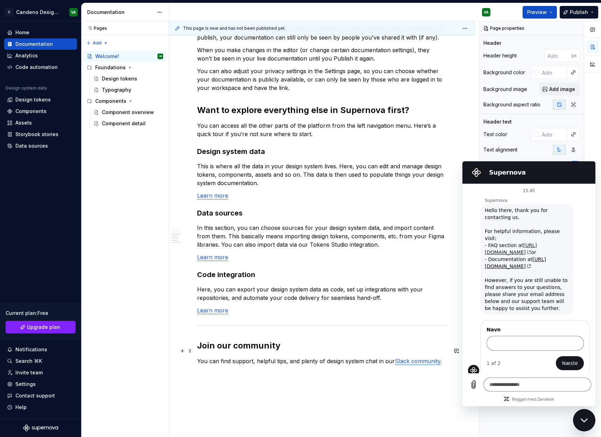
click at [526, 244] on link "[URL][DOMAIN_NAME]" at bounding box center [511, 248] width 52 height 13
type textarea "*"
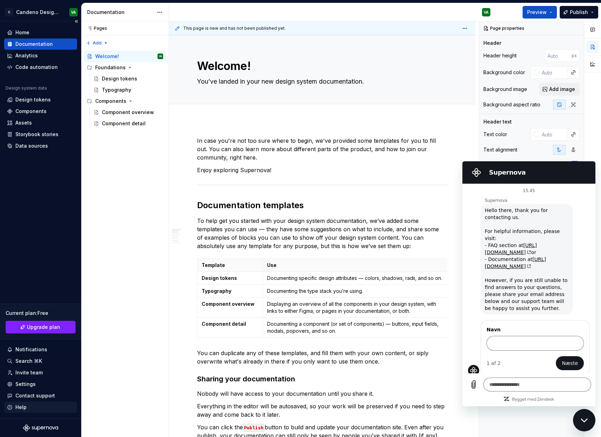
click at [21, 410] on div "Help" at bounding box center [20, 407] width 11 height 7
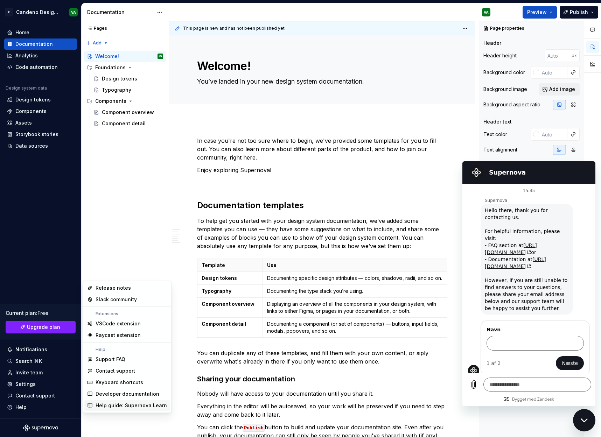
click at [124, 402] on div "Help guide: Supernova Learn" at bounding box center [131, 405] width 71 height 7
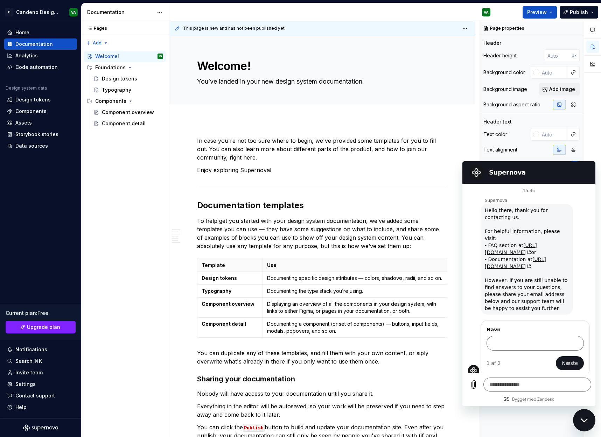
type textarea "*"
